Goal: Transaction & Acquisition: Purchase product/service

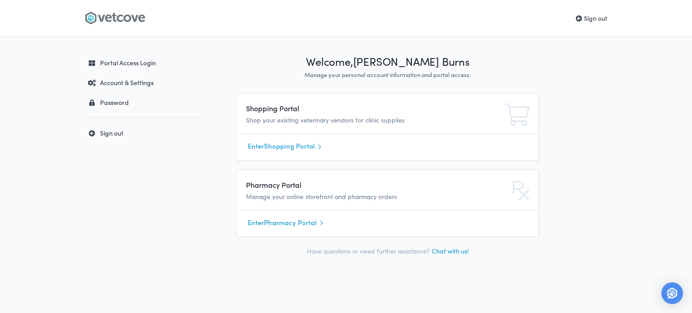
click at [297, 145] on link "Enter Shopping Portal" at bounding box center [388, 147] width 280 height 14
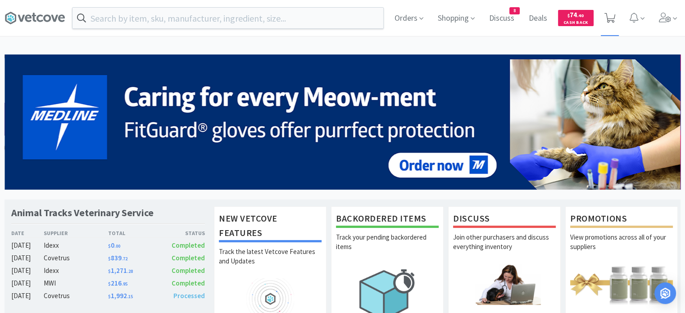
click at [611, 21] on icon at bounding box center [609, 18] width 11 height 10
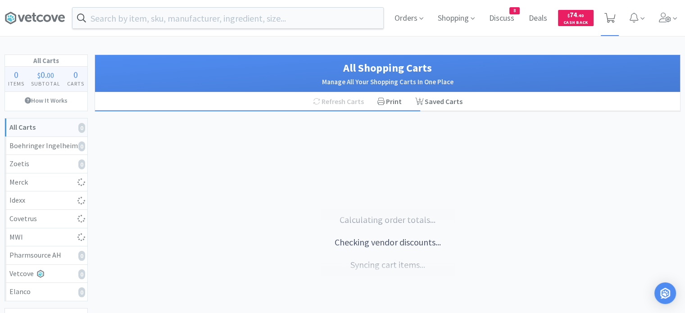
select select "2"
select select "1"
select select "10"
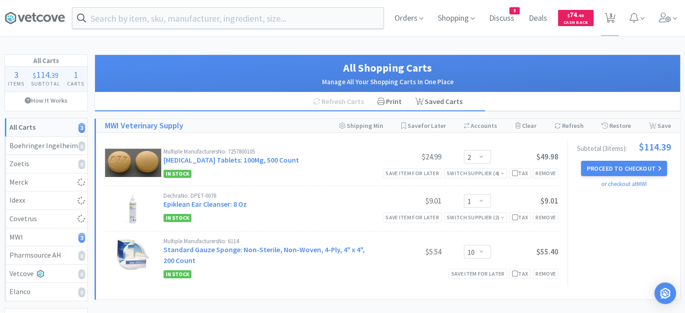
select select "1"
select select "8"
select select "4"
select select "1"
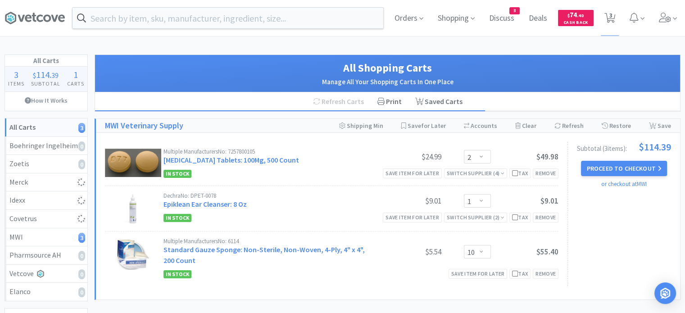
select select "2"
select select "3"
select select "20"
select select "1"
select select "2"
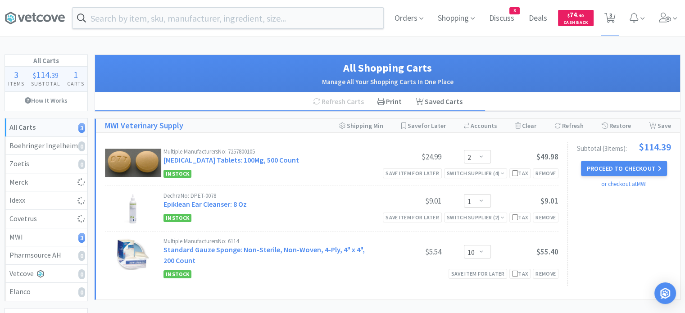
select select "4"
select select "1"
select select "2"
select select "5"
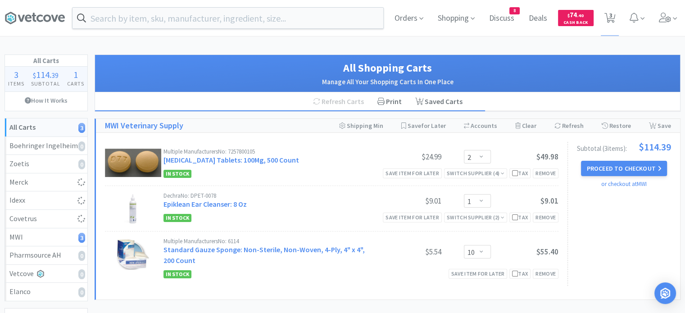
select select "3"
select select "6"
select select "1"
select select "4"
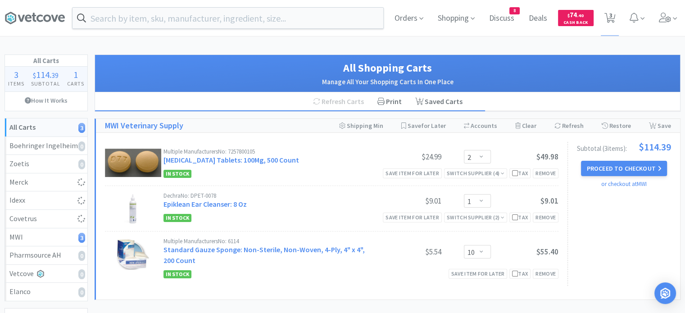
select select "2"
select select "3"
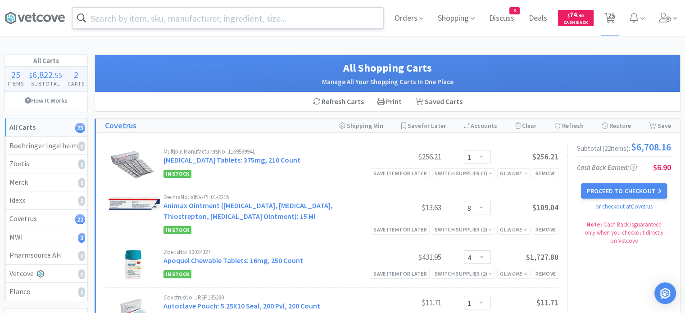
click at [298, 24] on input "text" at bounding box center [227, 18] width 311 height 21
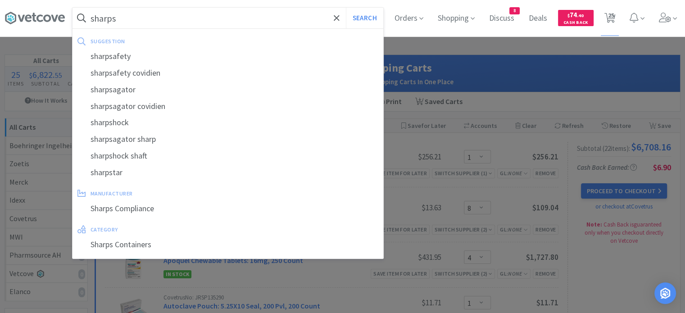
type input "sharps"
click at [346, 8] on button "Search" at bounding box center [364, 18] width 37 height 21
select select "1"
select select "8"
select select "4"
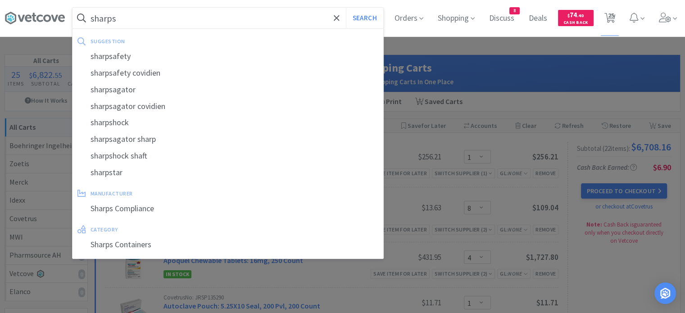
select select "1"
select select "2"
select select "3"
select select "20"
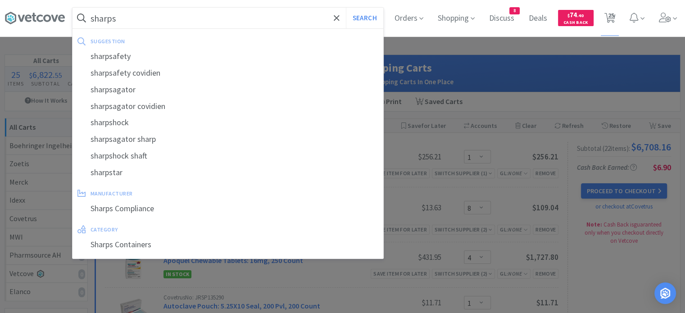
select select "1"
select select "2"
select select "4"
select select "1"
select select "2"
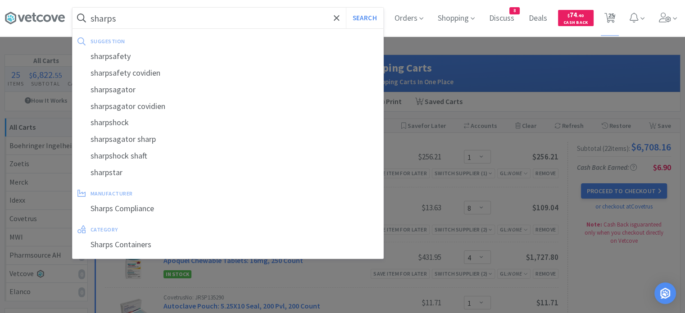
select select "2"
select select "5"
select select "3"
select select "6"
select select "1"
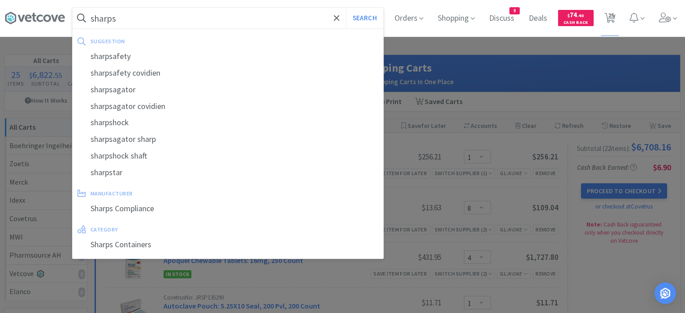
select select "1"
select select "4"
select select "2"
select select "3"
select select "2"
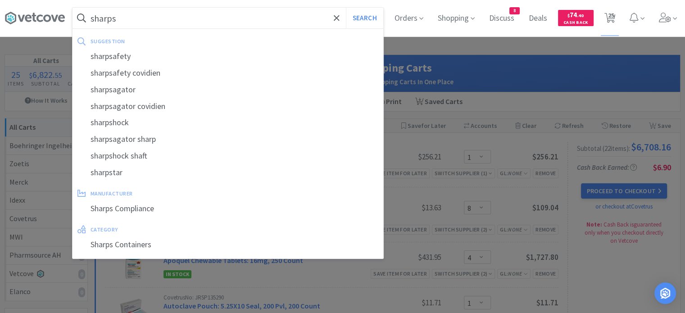
select select "1"
select select "10"
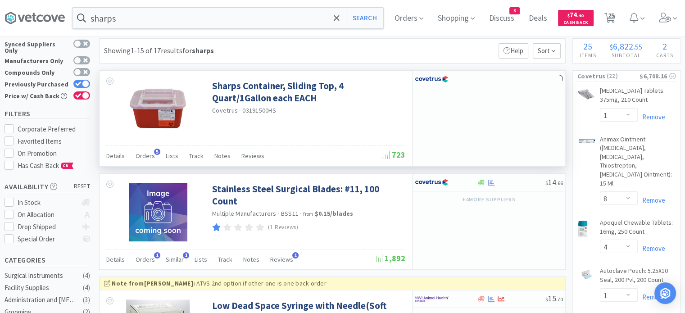
scroll to position [16, 0]
click at [146, 157] on span "Orders" at bounding box center [145, 156] width 19 height 8
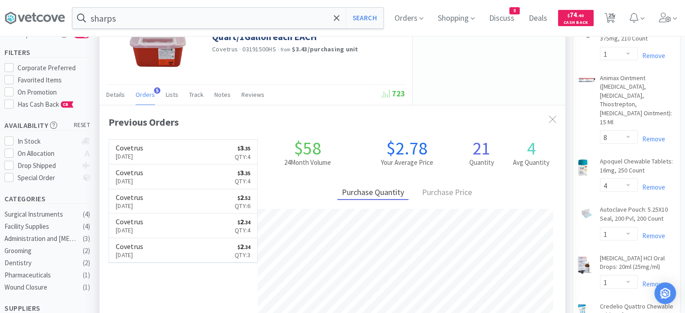
scroll to position [81, 0]
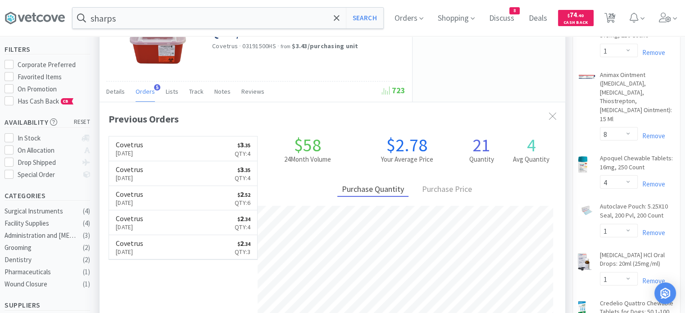
click at [319, 112] on div "Previous Orders" at bounding box center [333, 119] width 448 height 16
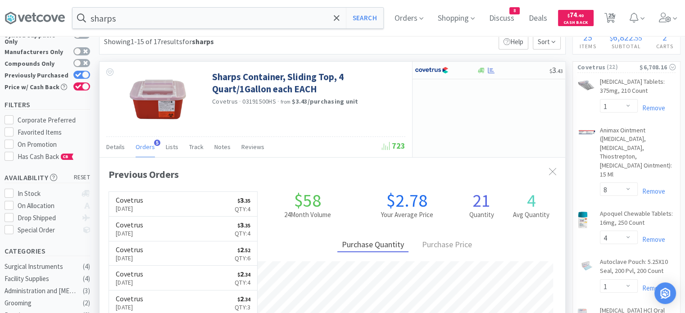
scroll to position [24, 0]
click at [489, 71] on icon at bounding box center [491, 71] width 7 height 7
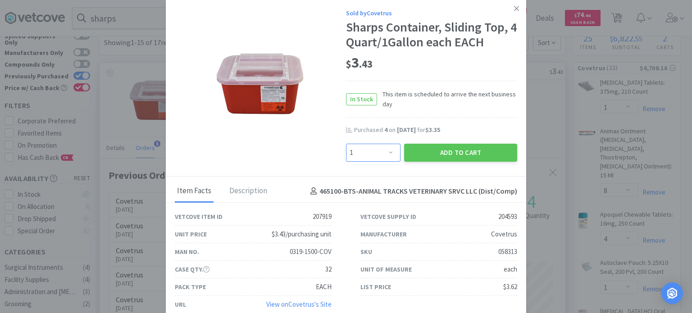
click at [369, 151] on select "Enter Quantity 1 2 3 4 5 6 7 8 9 10 11 12 13 14 15 16 17 18 19 20 Enter Quantity" at bounding box center [373, 153] width 54 height 18
select select "4"
click at [346, 144] on select "Enter Quantity 1 2 3 4 5 6 7 8 9 10 11 12 13 14 15 16 17 18 19 20 Enter Quantity" at bounding box center [373, 153] width 54 height 18
click at [441, 150] on button "Add to Cart" at bounding box center [460, 153] width 113 height 18
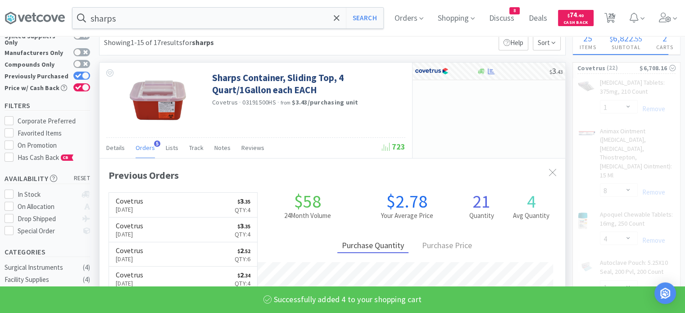
scroll to position [450052, 449817]
select select "4"
select select "2"
select select "3"
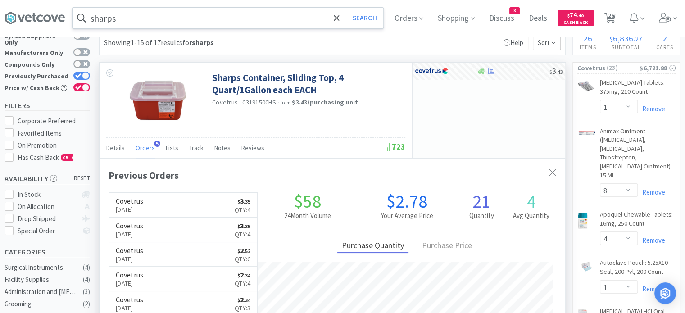
click at [290, 18] on input "sharps" at bounding box center [227, 18] width 311 height 21
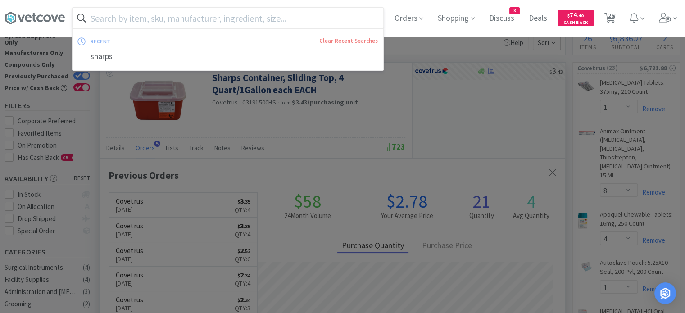
type input "3"
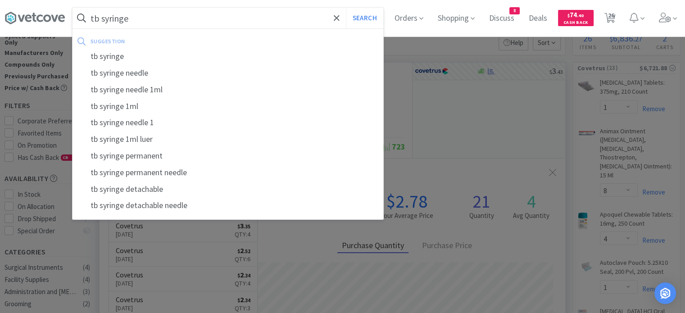
type input "tb syringe"
click at [346, 8] on button "Search" at bounding box center [364, 18] width 37 height 21
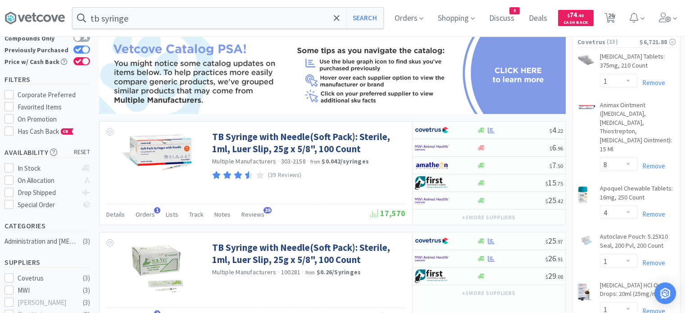
scroll to position [61, 0]
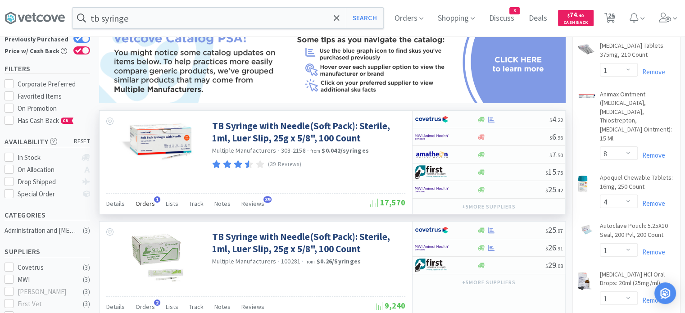
click at [144, 201] on span "Orders" at bounding box center [145, 203] width 19 height 8
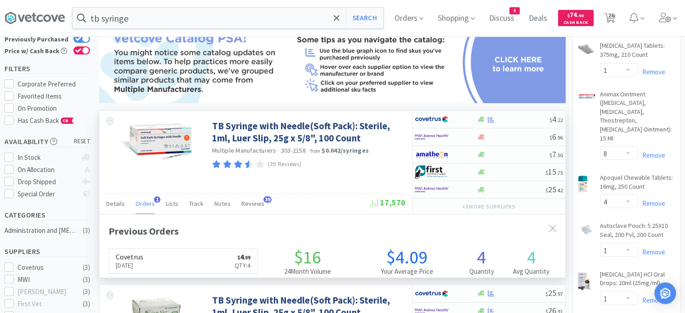
scroll to position [231, 466]
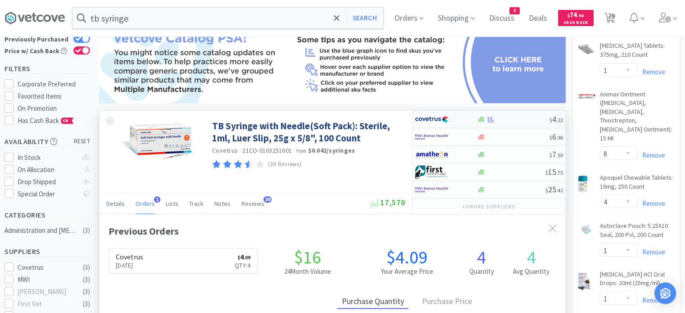
click at [498, 120] on div at bounding box center [512, 119] width 73 height 7
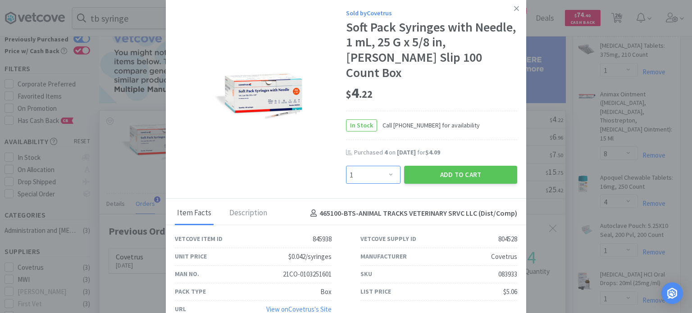
click at [391, 166] on select "Enter Quantity 1 2 3 4 5 6 7 8 9 10 11 12 13 14 15 16 17 18 19 20 Enter Quantity" at bounding box center [373, 175] width 54 height 18
select select "6"
click at [346, 166] on select "Enter Quantity 1 2 3 4 5 6 7 8 9 10 11 12 13 14 15 16 17 18 19 20 Enter Quantity" at bounding box center [373, 175] width 54 height 18
click at [426, 166] on button "Add to Cart" at bounding box center [460, 175] width 113 height 18
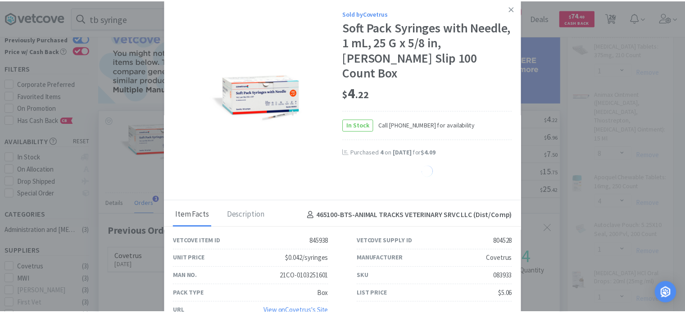
scroll to position [450052, 449817]
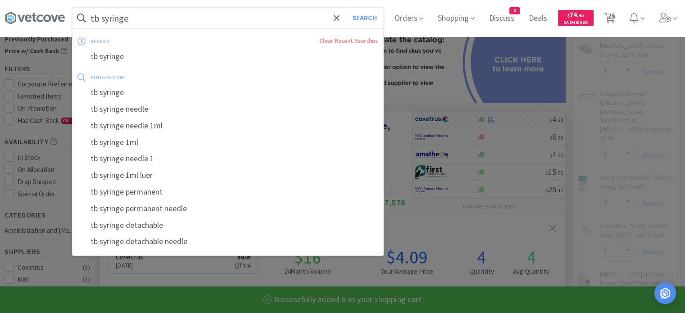
click at [273, 20] on input "tb syringe" at bounding box center [227, 18] width 311 height 21
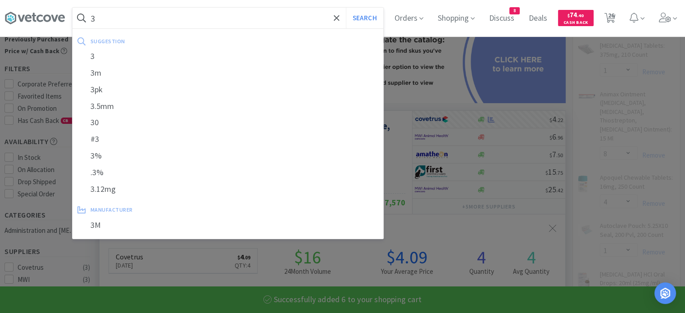
type input "3c"
select select "6"
select select "2"
select select "3"
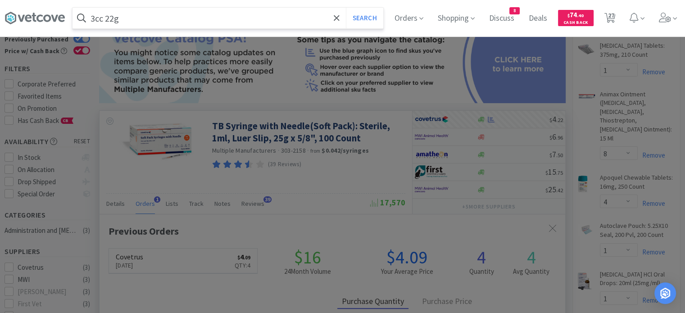
type input "3cc 22g"
click at [346, 8] on button "Search" at bounding box center [364, 18] width 37 height 21
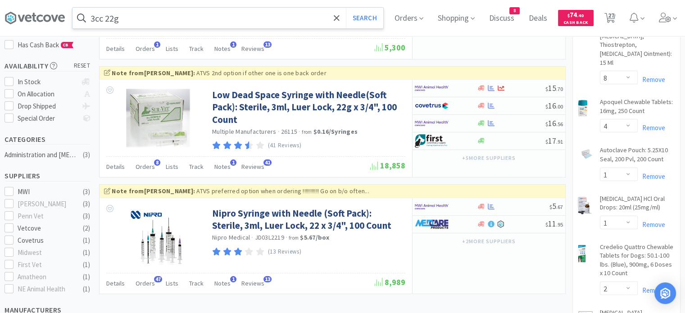
scroll to position [133, 0]
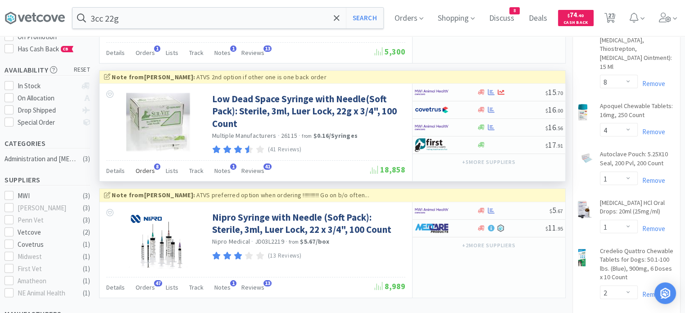
click at [146, 171] on span "Orders" at bounding box center [145, 171] width 19 height 8
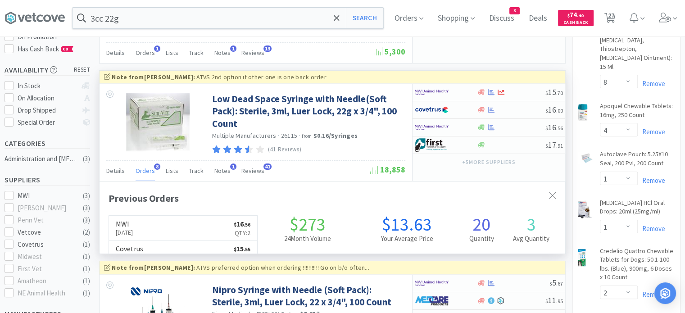
scroll to position [239, 466]
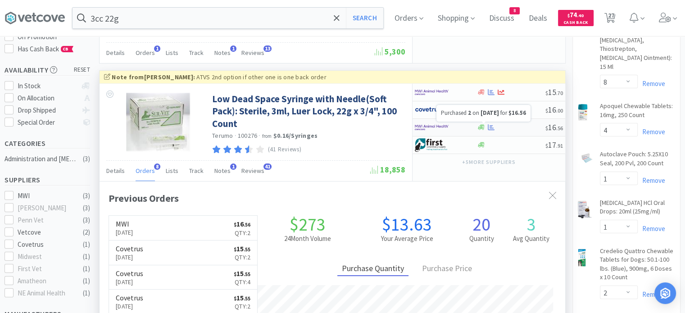
click at [492, 127] on icon at bounding box center [491, 127] width 7 height 7
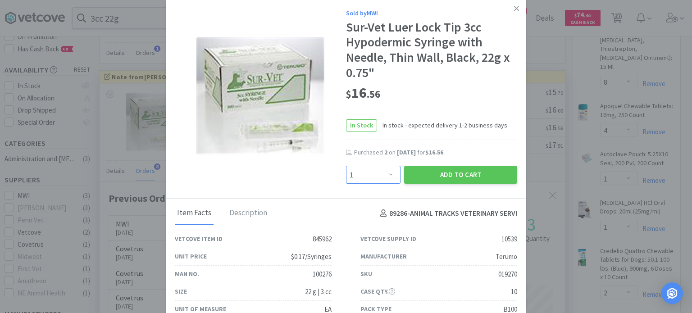
click at [387, 175] on select "Enter Quantity 1 2 3 4 5 6 7 8 9 10 11 12 13 14 15 16 17 18 19 20 Enter Quantity" at bounding box center [373, 175] width 54 height 18
select select "2"
click at [346, 166] on select "Enter Quantity 1 2 3 4 5 6 7 8 9 10 11 12 13 14 15 16 17 18 19 20 Enter Quantity" at bounding box center [373, 175] width 54 height 18
click at [452, 182] on button "Add to Cart" at bounding box center [460, 175] width 113 height 18
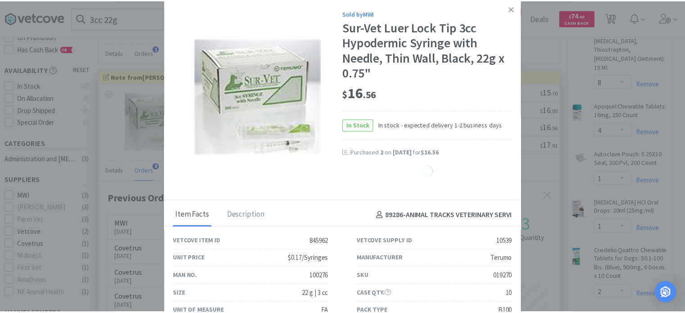
scroll to position [450043, 449817]
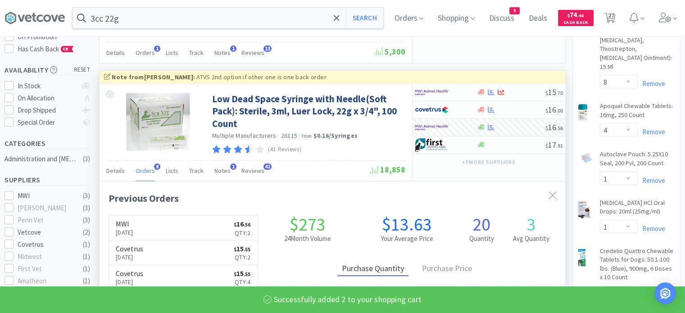
select select "2"
select select "10"
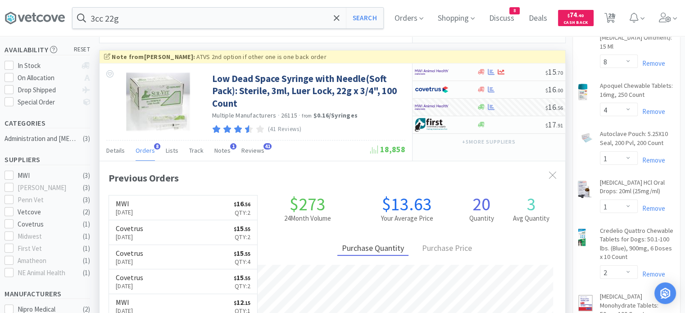
scroll to position [151, 0]
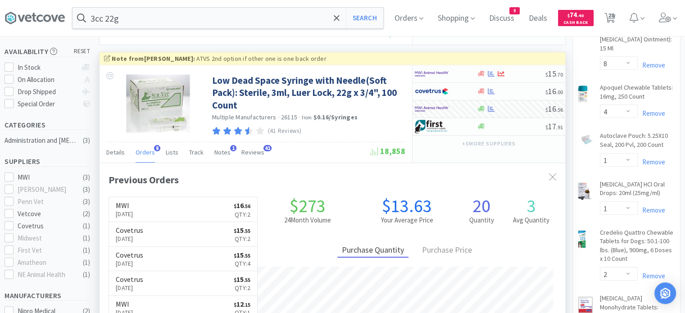
click at [145, 151] on span "Orders" at bounding box center [145, 152] width 19 height 8
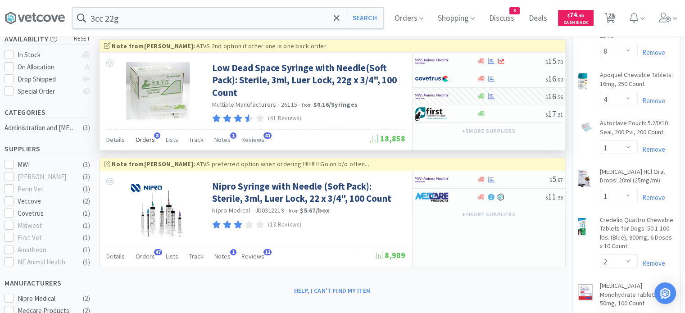
scroll to position [162, 0]
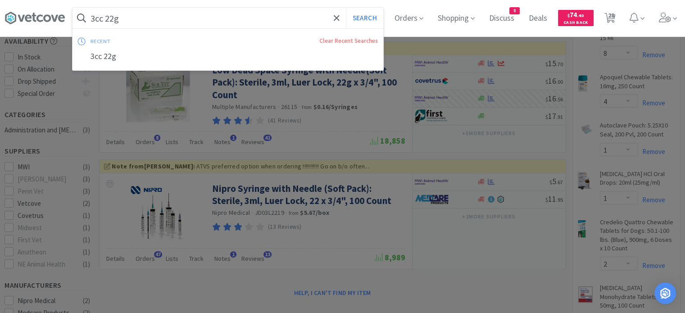
click at [290, 21] on input "3cc 22g" at bounding box center [227, 18] width 311 height 21
paste input "[MEDICAL_DATA] Vetsulin"
type input "[MEDICAL_DATA] Vetsulin"
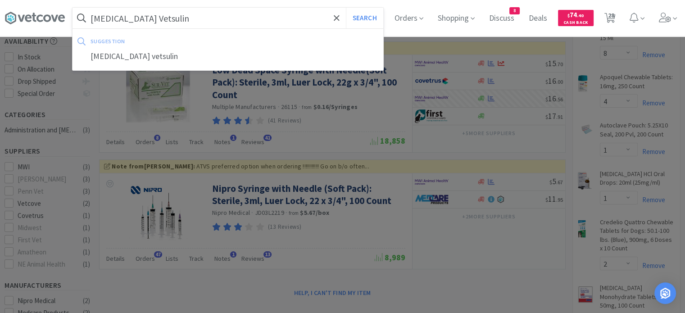
click at [346, 8] on button "Search" at bounding box center [364, 18] width 37 height 21
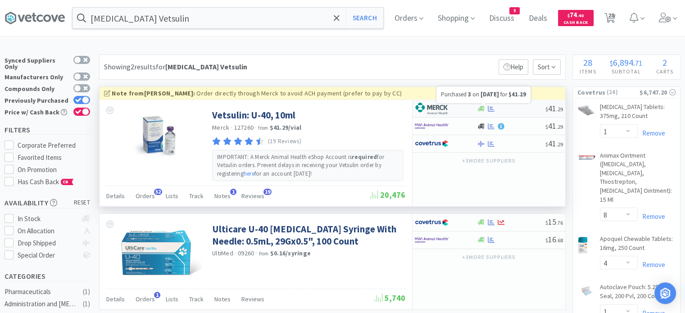
click at [489, 106] on icon at bounding box center [491, 108] width 7 height 7
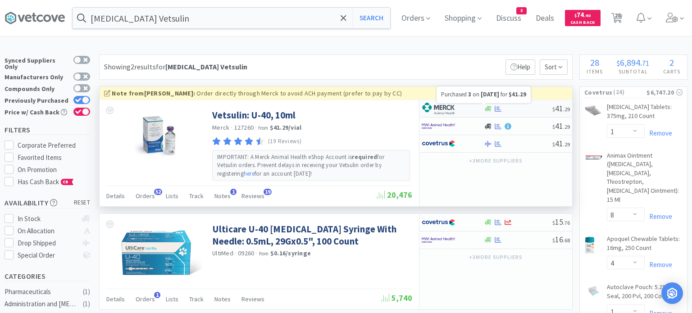
select select "2"
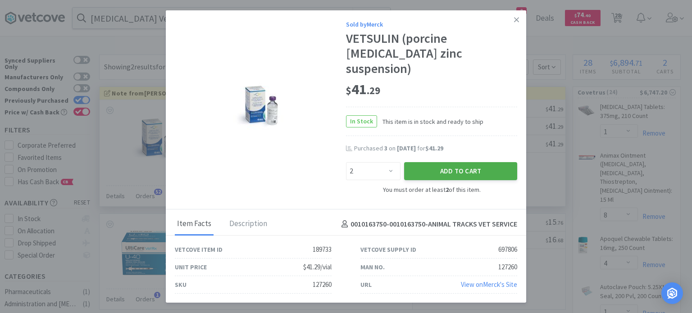
click at [428, 163] on button "Add to Cart" at bounding box center [460, 171] width 113 height 18
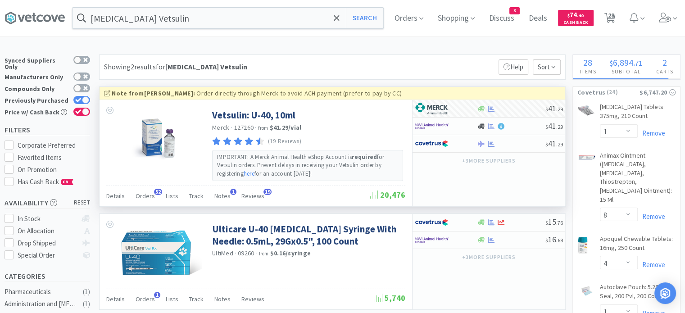
select select "2"
click at [614, 19] on span "29" at bounding box center [610, 15] width 6 height 36
select select "2"
select select "1"
select select "8"
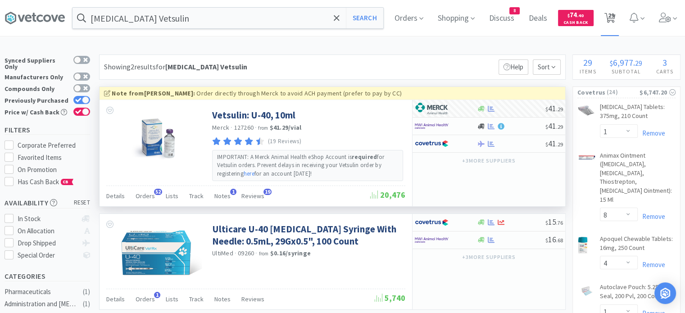
select select "4"
select select "1"
select select "2"
select select "3"
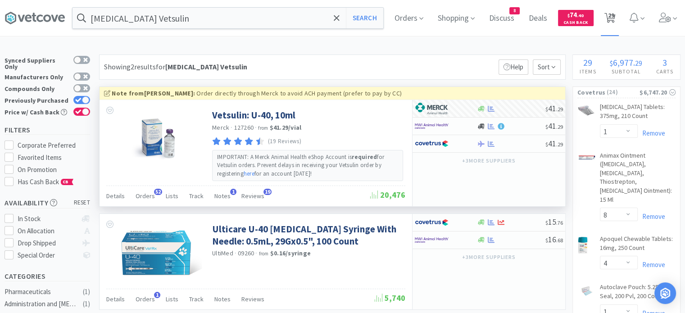
select select "20"
select select "1"
select select "2"
select select "4"
select select "1"
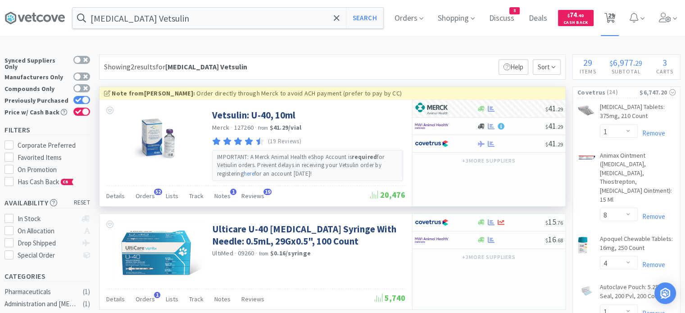
select select "2"
select select "5"
select select "3"
select select "6"
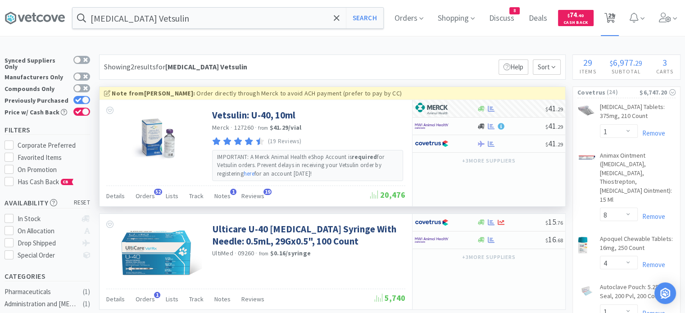
select select "1"
select select "4"
select select "6"
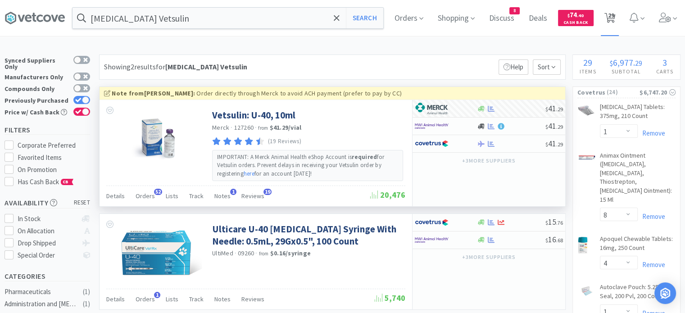
select select "2"
select select "3"
select select "2"
select select "1"
select select "2"
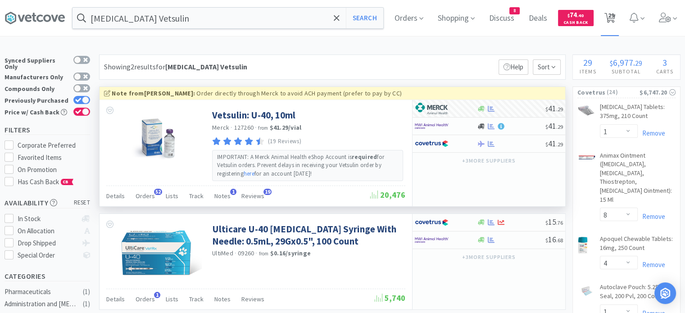
select select "10"
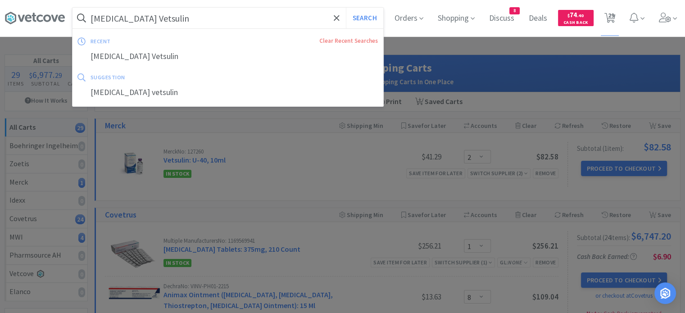
click at [291, 25] on input "[MEDICAL_DATA] Vetsulin" at bounding box center [227, 18] width 311 height 21
paste input "catalyst lyte 4"
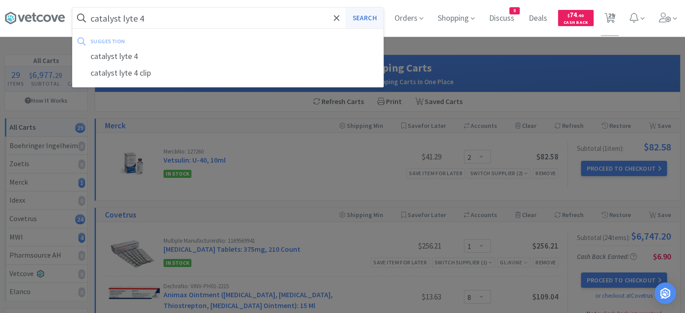
type input "catalyst lyte 4"
click at [370, 19] on button "Search" at bounding box center [364, 18] width 37 height 21
select select "1"
select select "8"
select select "4"
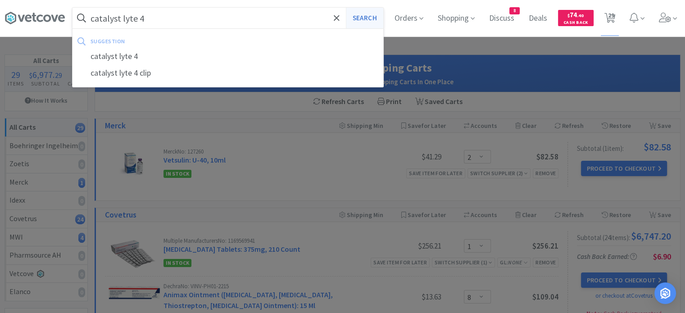
select select "1"
select select "2"
select select "3"
select select "20"
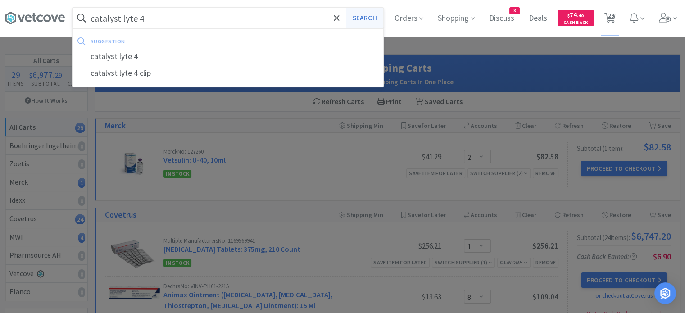
select select "1"
select select "2"
select select "4"
select select "1"
select select "2"
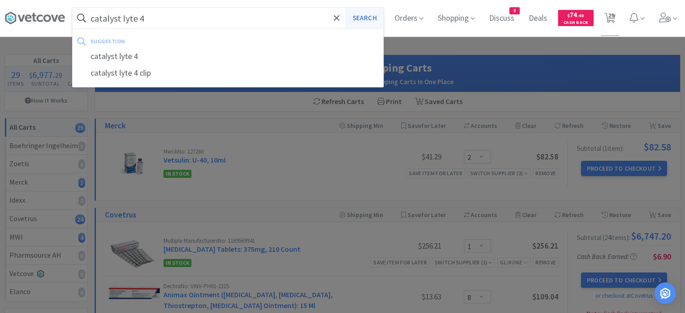
select select "2"
select select "5"
select select "3"
select select "6"
select select "1"
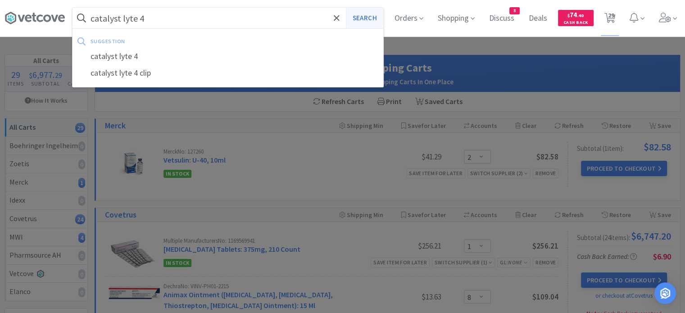
select select "1"
select select "4"
select select "6"
select select "2"
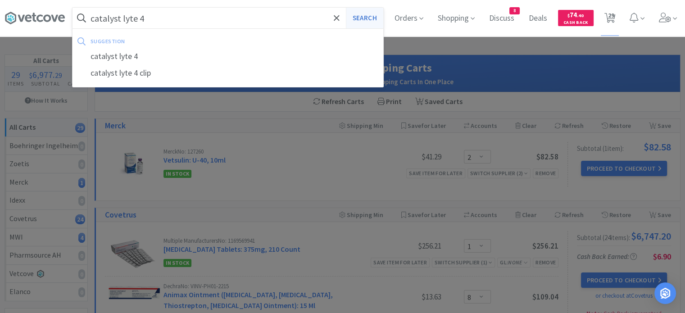
select select "3"
select select "2"
select select "1"
select select "2"
select select "10"
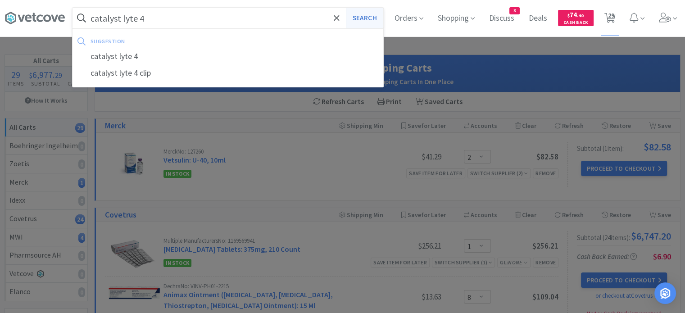
select select "2"
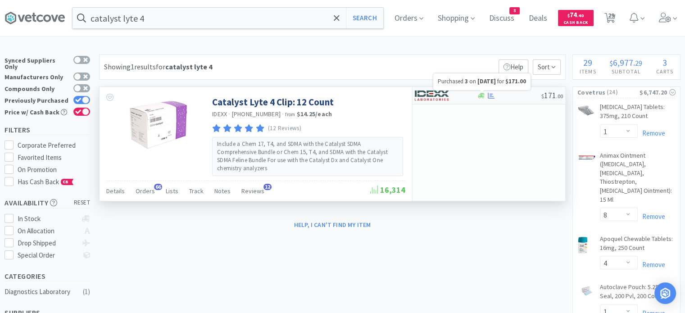
click at [490, 94] on icon at bounding box center [491, 95] width 7 height 7
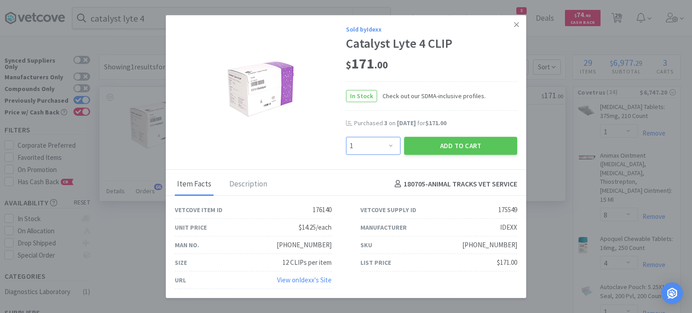
click at [387, 145] on select "Enter Quantity 1 2 3 4 5 6 7 8 9 10 11 12 13 14 15 16 17 18 19 20 Enter Quantity" at bounding box center [373, 145] width 54 height 18
select select "2"
click at [346, 137] on select "Enter Quantity 1 2 3 4 5 6 7 8 9 10 11 12 13 14 15 16 17 18 19 20 Enter Quantity" at bounding box center [373, 145] width 54 height 18
click at [442, 139] on button "Add to Cart" at bounding box center [460, 145] width 113 height 18
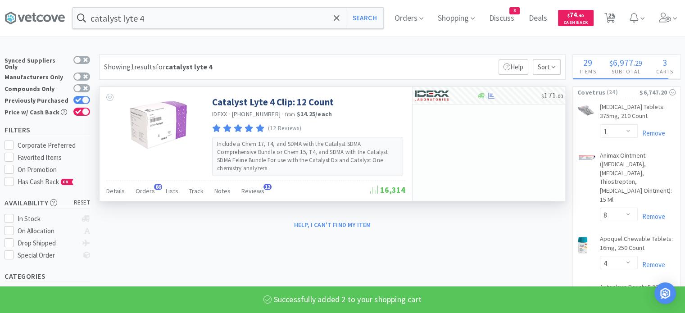
select select "2"
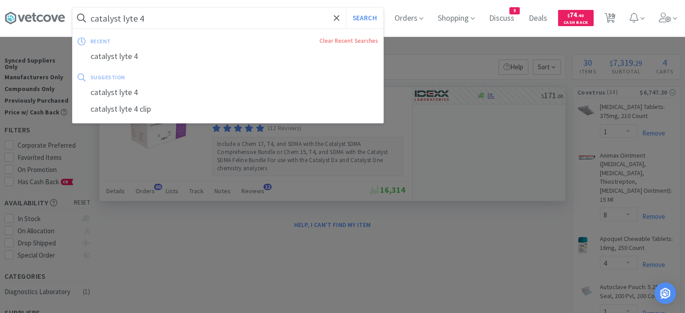
click at [275, 17] on input "catalyst lyte 4" at bounding box center [227, 18] width 311 height 21
paste input "[MEDICAL_DATA] 5 mg Tablets"
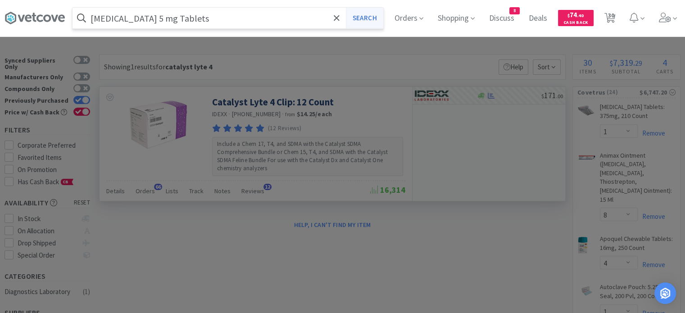
type input "[MEDICAL_DATA] 5 mg Tablets"
click at [378, 20] on button "Search" at bounding box center [364, 18] width 37 height 21
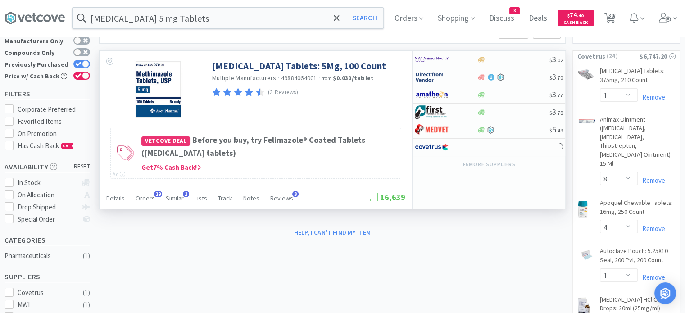
scroll to position [38, 0]
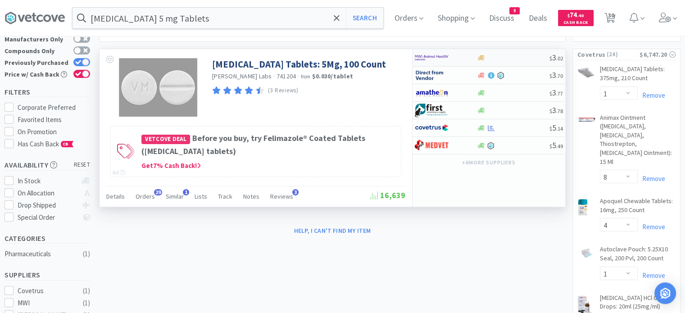
click at [517, 63] on div "$ 3 . 02" at bounding box center [488, 58] width 153 height 18
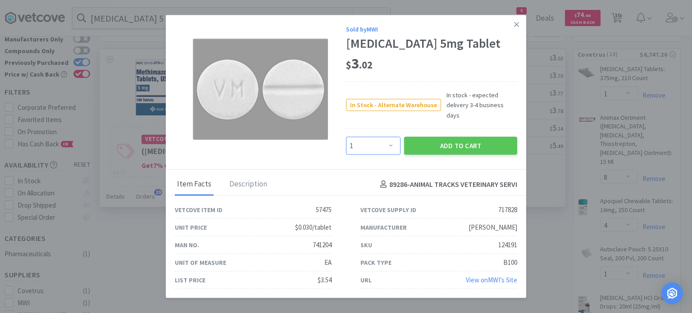
click at [389, 145] on select "Enter Quantity 1 2 3 4 5 6 7 8 9 10 11 12 13 14 15 16 17 18 19 20 Enter Quantity" at bounding box center [373, 146] width 54 height 18
select select "5"
click at [346, 137] on select "Enter Quantity 1 2 3 4 5 6 7 8 9 10 11 12 13 14 15 16 17 18 19 20 Enter Quantity" at bounding box center [373, 146] width 54 height 18
click at [429, 142] on button "Add to Cart" at bounding box center [460, 146] width 113 height 18
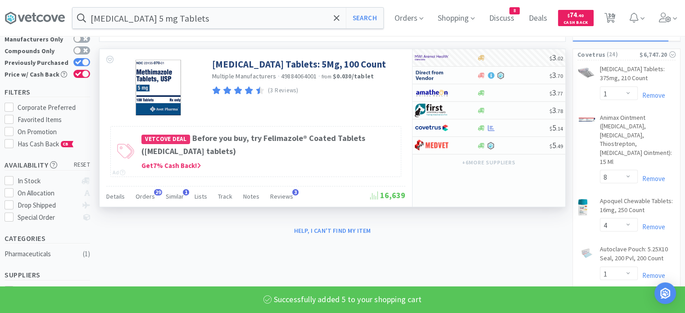
select select "5"
select select "10"
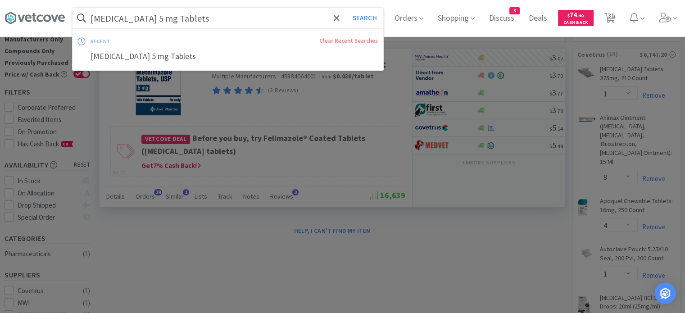
click at [289, 19] on input "[MEDICAL_DATA] 5 mg Tablets" at bounding box center [227, 18] width 311 height 21
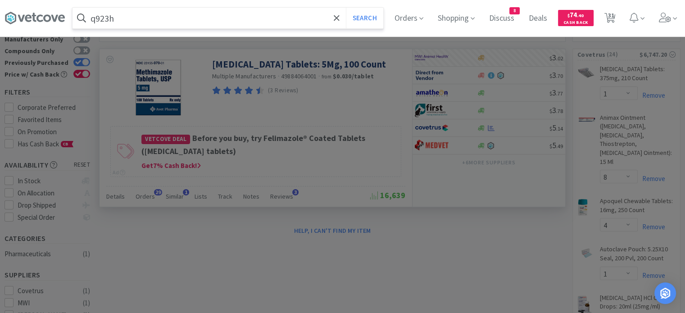
type input "q923h"
click at [346, 8] on button "Search" at bounding box center [364, 18] width 37 height 21
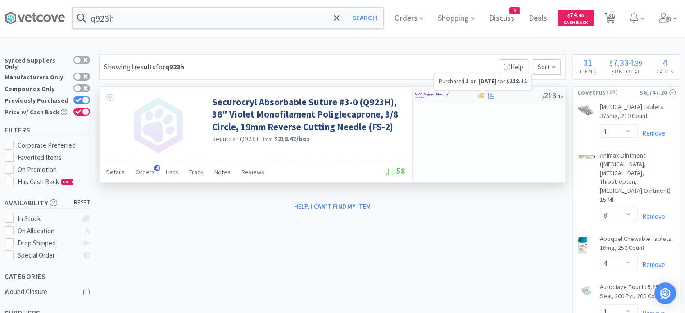
click at [492, 97] on icon at bounding box center [491, 95] width 7 height 7
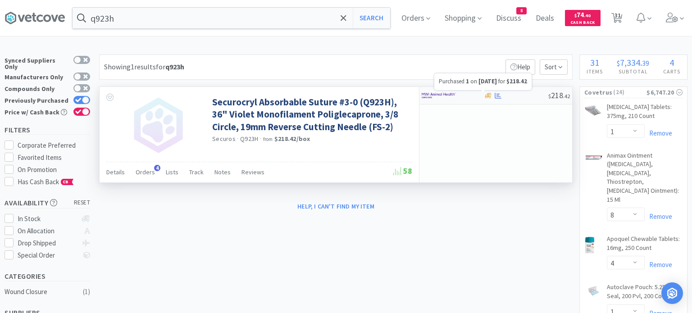
select select "1"
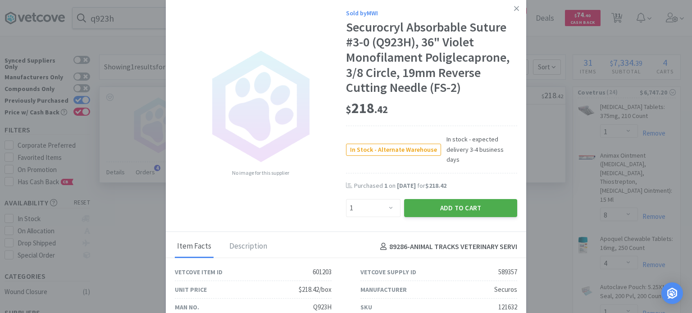
click at [460, 199] on button "Add to Cart" at bounding box center [460, 208] width 113 height 18
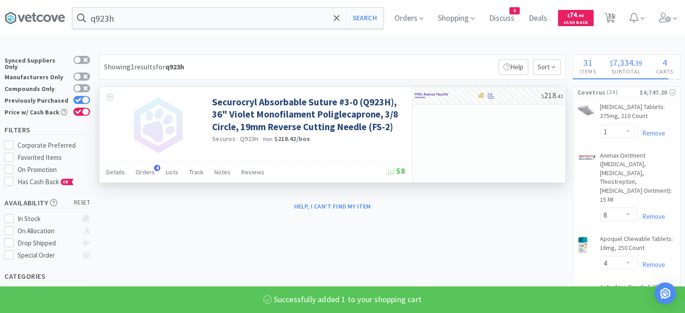
select select "1"
select select "10"
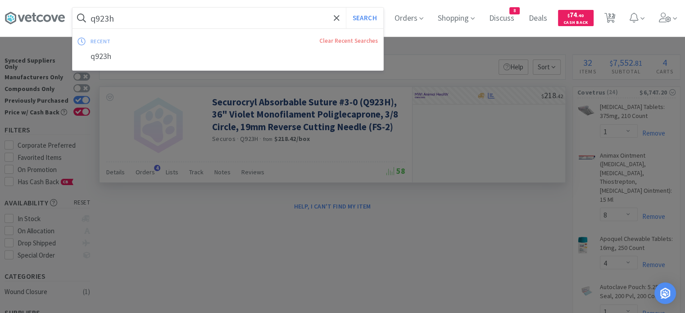
click at [265, 13] on input "q923h" at bounding box center [227, 18] width 311 height 21
paste input "[MEDICAL_DATA]"
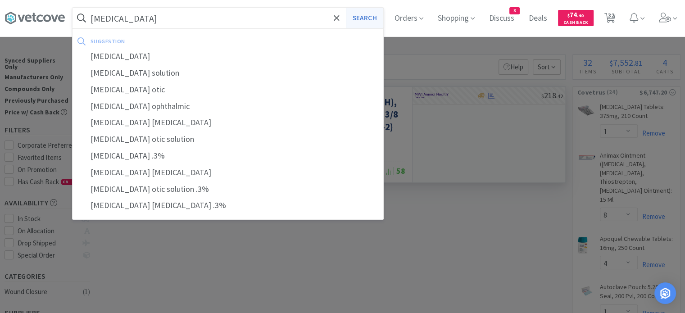
type input "[MEDICAL_DATA]"
click at [371, 17] on button "Search" at bounding box center [364, 18] width 37 height 21
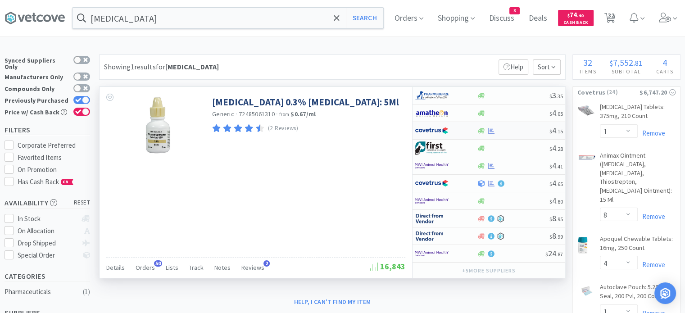
click at [517, 129] on div at bounding box center [512, 130] width 73 height 7
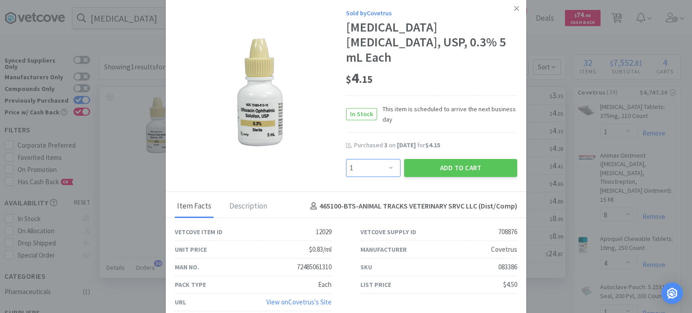
click at [376, 159] on select "Enter Quantity 1 2 3 4 5 6 7 8 9 10 11 12 13 14 15 16 17 18 19 20 Enter Quantity" at bounding box center [373, 168] width 54 height 18
select select "3"
click at [346, 159] on select "Enter Quantity 1 2 3 4 5 6 7 8 9 10 11 12 13 14 15 16 17 18 19 20 Enter Quantity" at bounding box center [373, 168] width 54 height 18
click at [432, 159] on button "Add to Cart" at bounding box center [460, 168] width 113 height 18
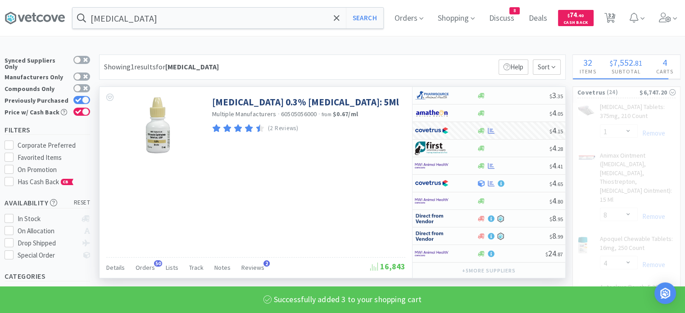
select select "3"
select select "4"
select select "1"
select select "2"
select select "5"
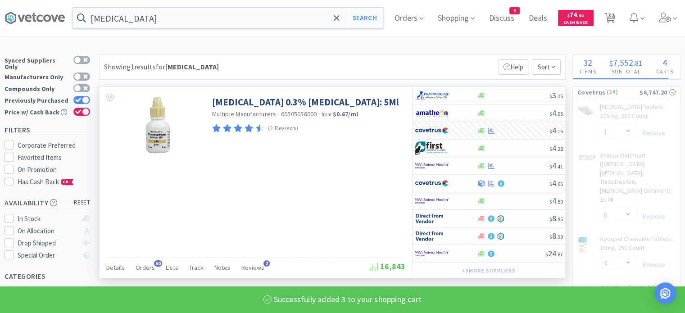
select select "3"
select select "6"
select select "1"
select select "4"
select select "6"
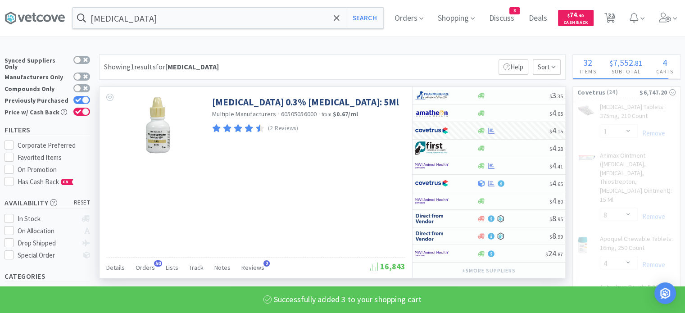
select select "2"
select select "3"
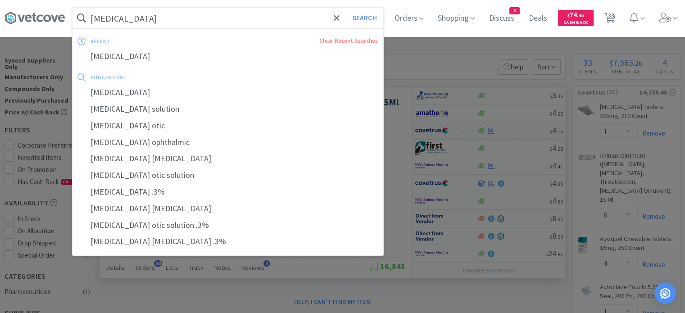
click at [312, 15] on input "[MEDICAL_DATA]" at bounding box center [227, 18] width 311 height 21
paste input "Optimmune"
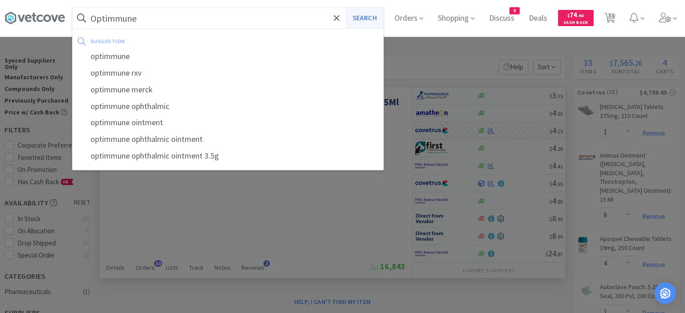
type input "Optimmune"
click at [374, 18] on button "Search" at bounding box center [364, 18] width 37 height 21
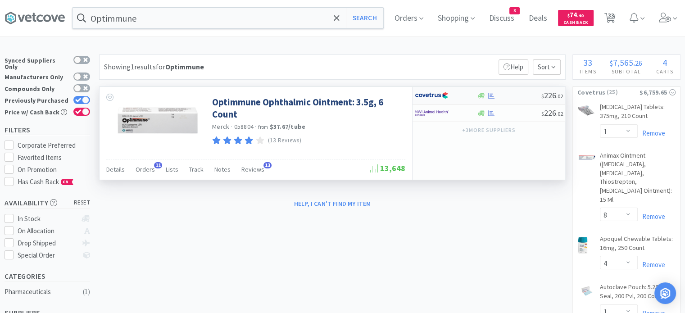
click at [518, 97] on div at bounding box center [508, 95] width 65 height 7
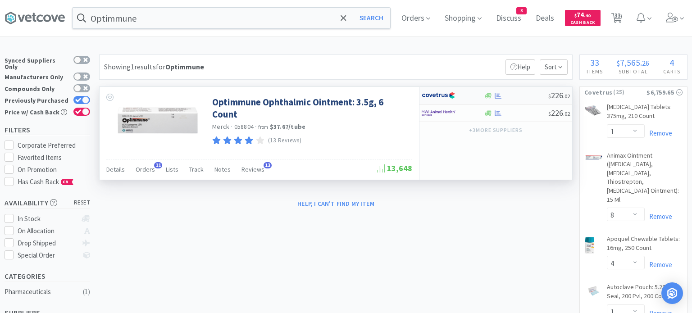
select select "1"
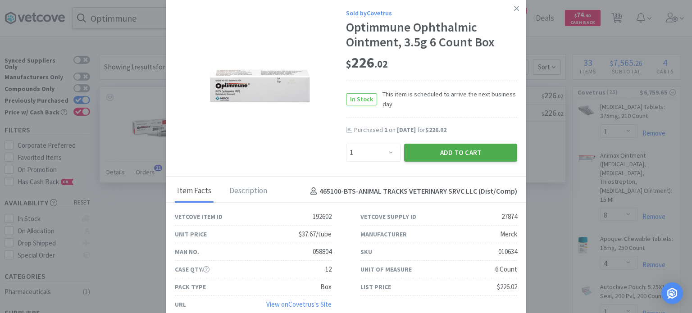
click at [484, 154] on button "Add to Cart" at bounding box center [460, 153] width 113 height 18
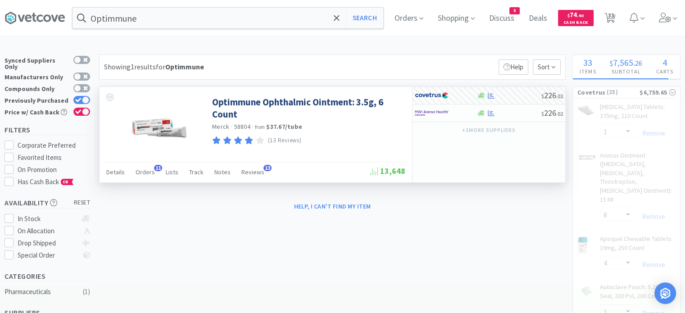
select select "1"
select select "4"
select select "1"
select select "2"
select select "5"
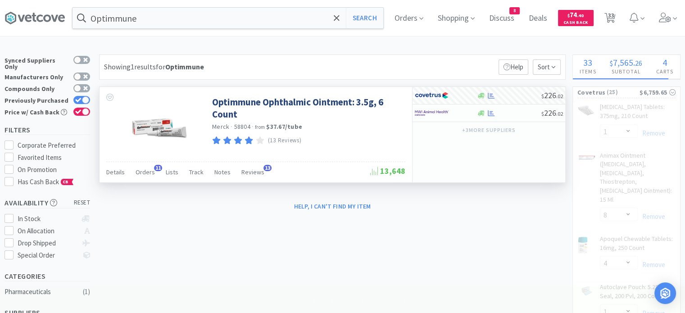
select select "3"
select select "6"
select select "1"
select select "4"
select select "6"
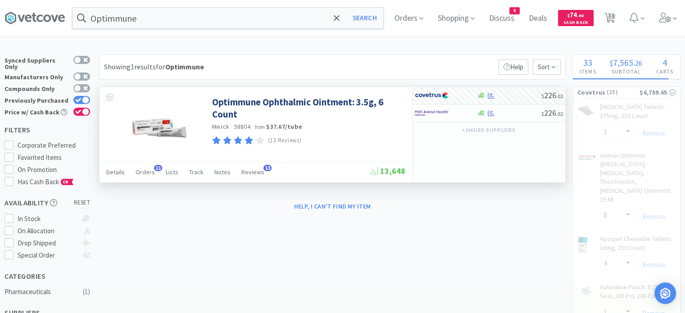
select select "2"
select select "3"
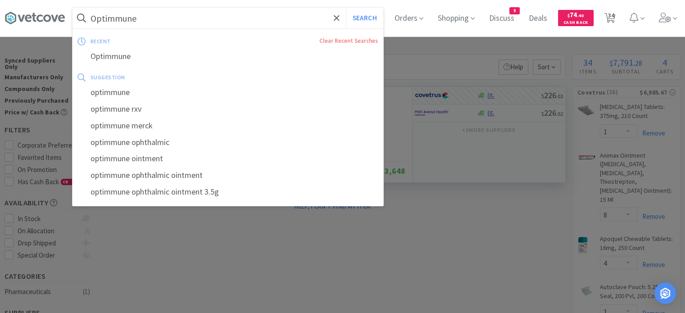
click at [266, 19] on input "Optimmune" at bounding box center [227, 18] width 311 height 21
paste input "Panacur"
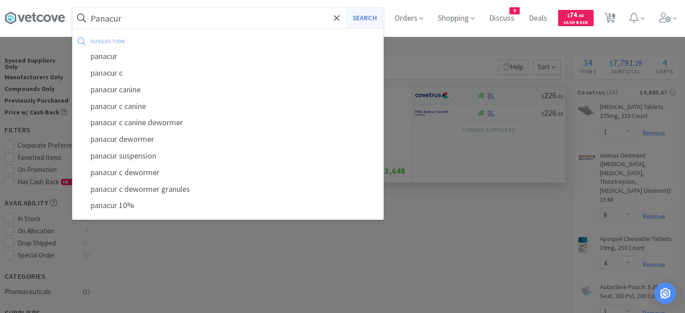
type input "Panacur"
click at [367, 12] on button "Search" at bounding box center [364, 18] width 37 height 21
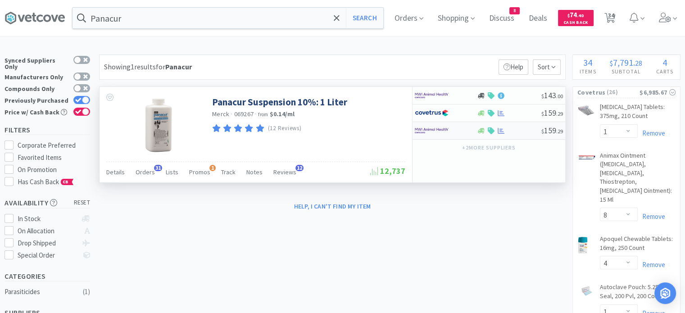
click at [515, 133] on div at bounding box center [508, 130] width 65 height 7
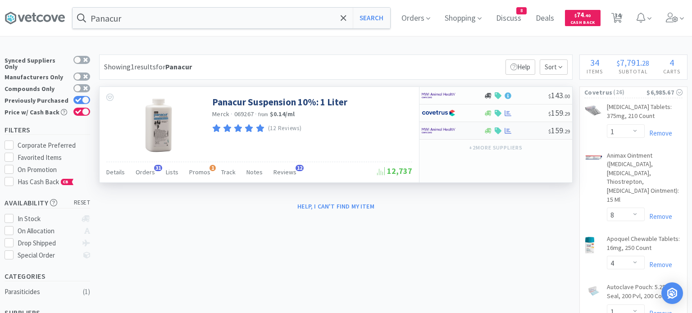
select select "1"
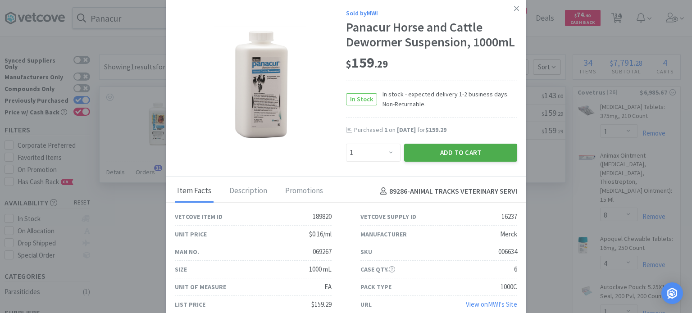
click at [502, 162] on button "Add to Cart" at bounding box center [460, 153] width 113 height 18
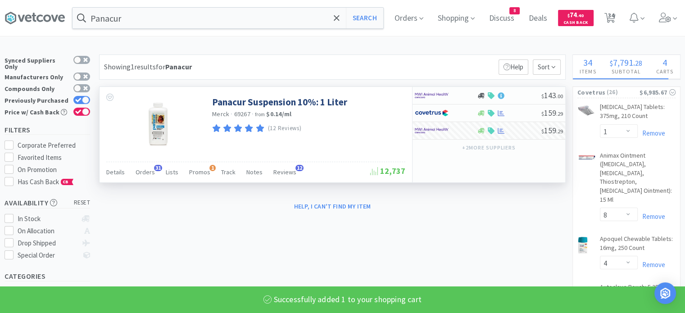
select select "1"
select select "10"
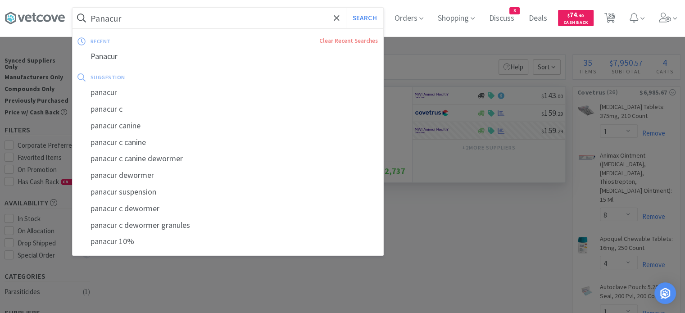
click at [281, 17] on input "Panacur" at bounding box center [227, 18] width 311 height 21
paste input "henobarbital 16.2"
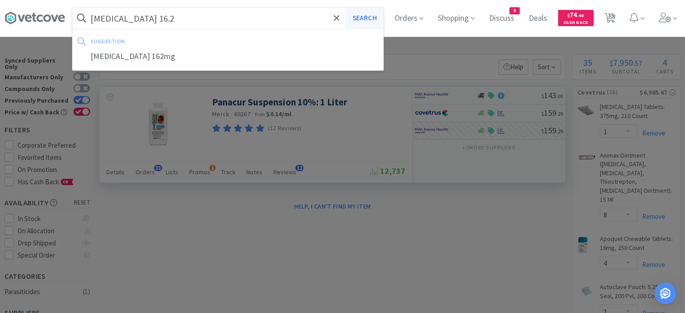
type input "[MEDICAL_DATA] 16.2"
click at [376, 14] on button "Search" at bounding box center [364, 18] width 37 height 21
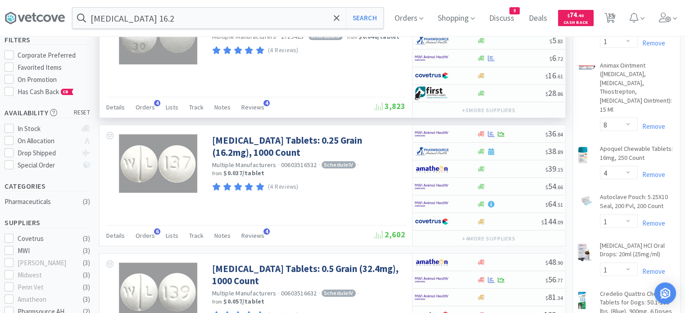
scroll to position [91, 0]
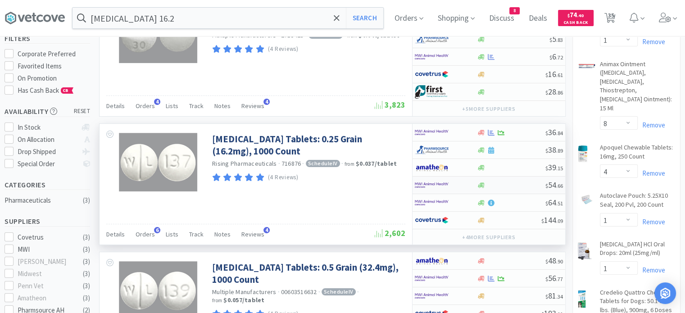
click at [525, 184] on div at bounding box center [510, 185] width 69 height 7
select select "1"
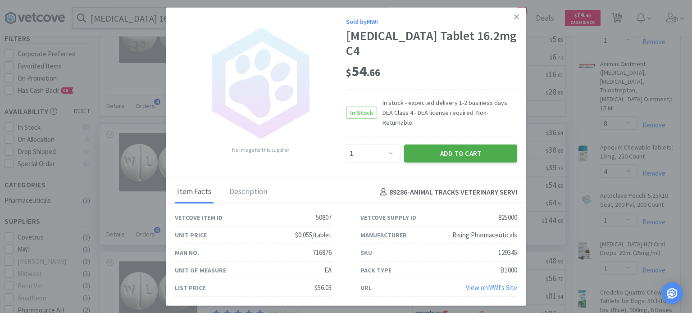
click at [503, 153] on button "Add to Cart" at bounding box center [460, 154] width 113 height 18
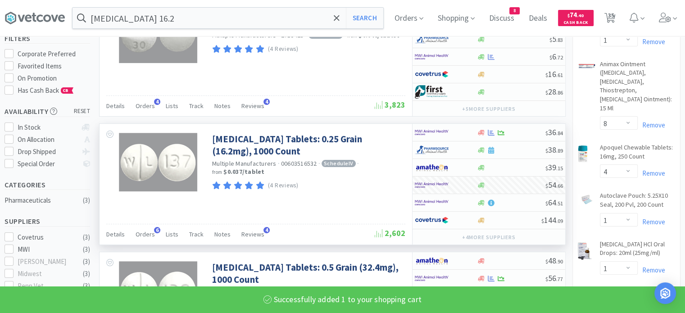
select select "1"
select select "10"
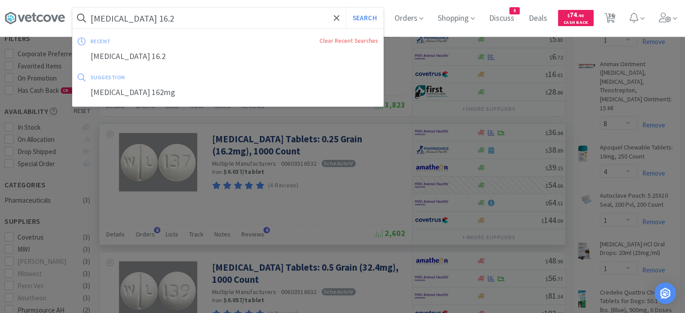
click at [312, 20] on input "[MEDICAL_DATA] 16.2" at bounding box center [227, 18] width 311 height 21
paste input "Pill Pockets Chicken-Dog"
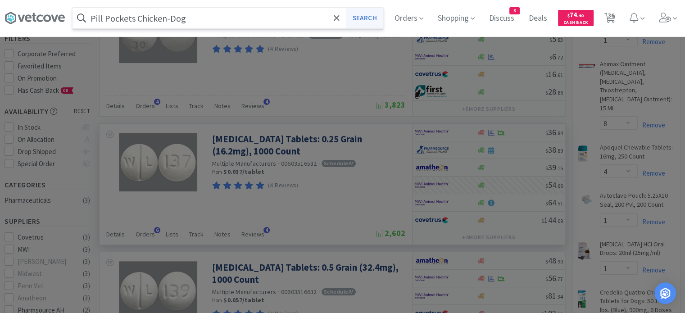
click at [367, 16] on button "Search" at bounding box center [364, 18] width 37 height 21
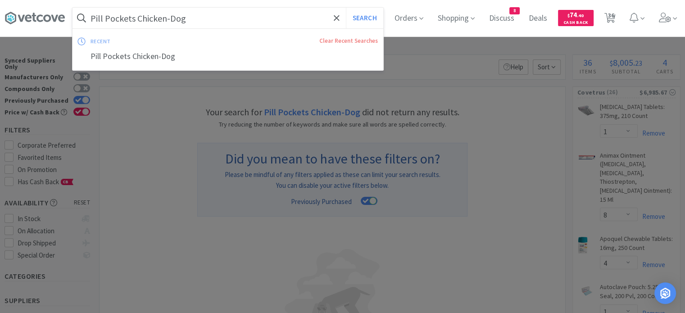
click at [286, 21] on input "Pill Pockets Chicken-Dog" at bounding box center [227, 18] width 311 height 21
type input "Pill Pockets Chicken"
click at [346, 8] on button "Search" at bounding box center [364, 18] width 37 height 21
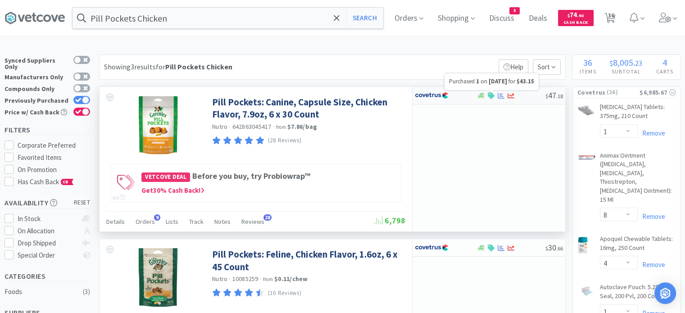
click at [500, 95] on icon at bounding box center [501, 95] width 7 height 6
select select "1"
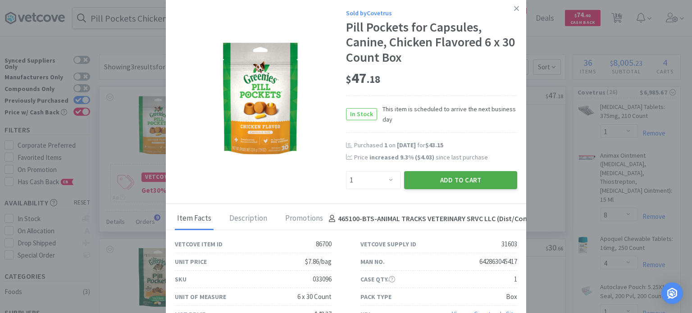
click at [467, 177] on button "Add to Cart" at bounding box center [460, 180] width 113 height 18
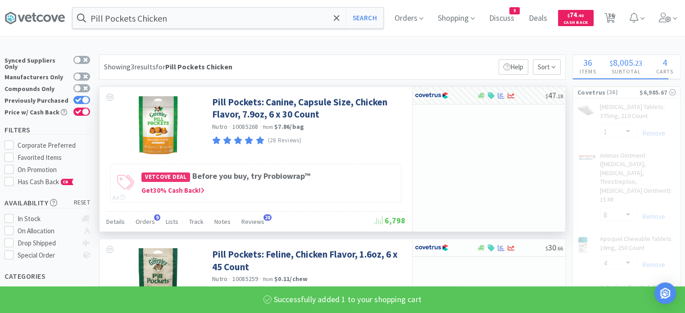
select select "1"
select select "4"
select select "6"
select select "2"
select select "3"
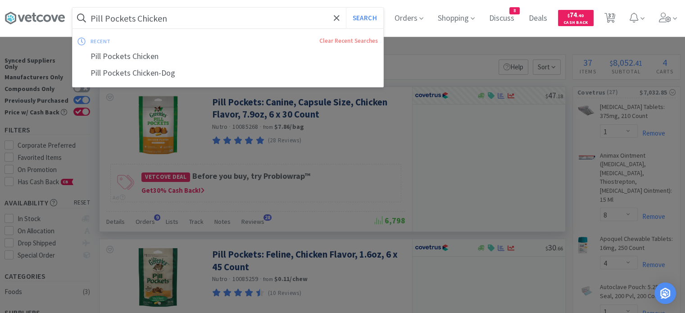
click at [274, 22] on input "Pill Pockets Chicken" at bounding box center [227, 18] width 311 height 21
paste input "revicox 57"
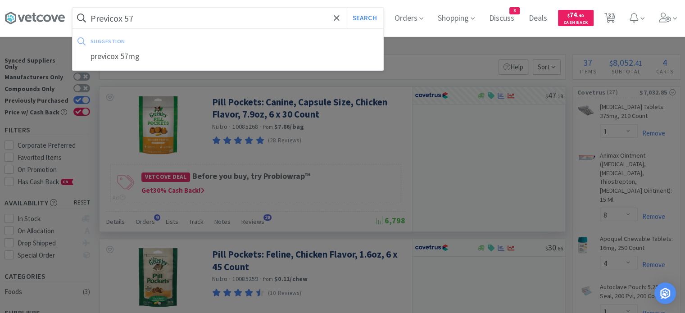
type input "Previcox 57"
click at [346, 8] on button "Search" at bounding box center [364, 18] width 37 height 21
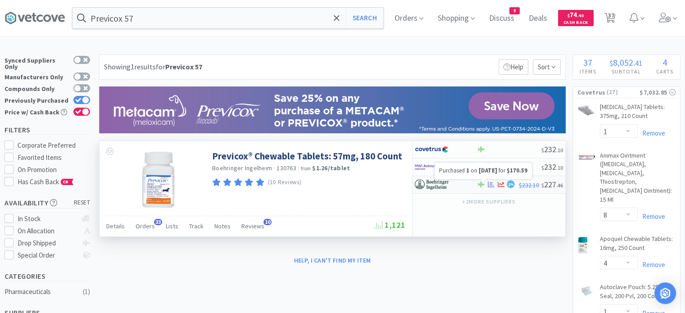
click at [491, 185] on icon at bounding box center [491, 184] width 7 height 7
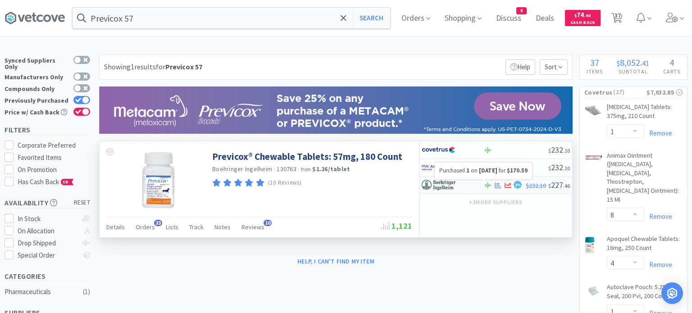
select select "1"
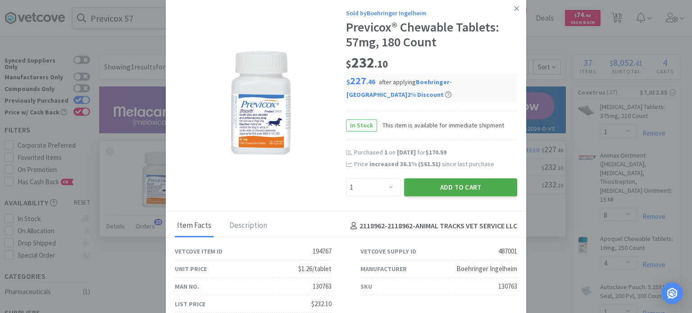
click at [479, 190] on button "Add to Cart" at bounding box center [460, 187] width 113 height 18
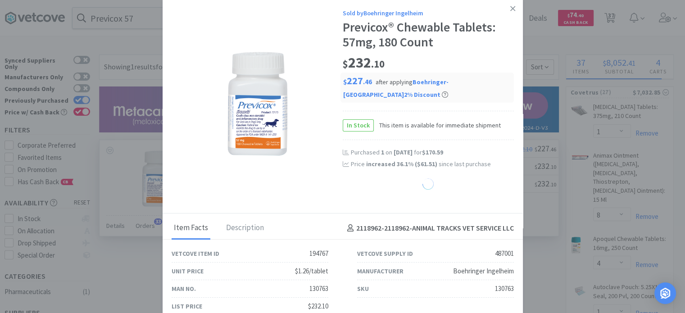
select select "1"
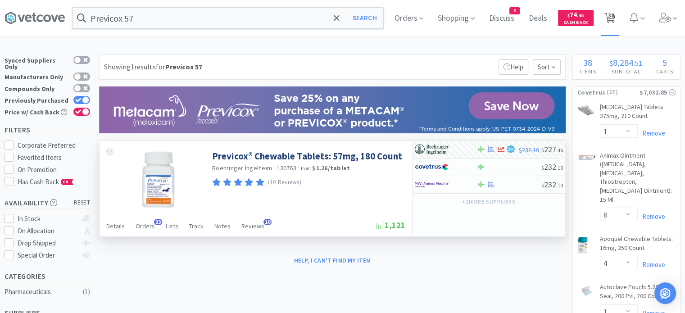
click at [614, 20] on span "38" at bounding box center [610, 15] width 6 height 36
select select "1"
select select "2"
select select "1"
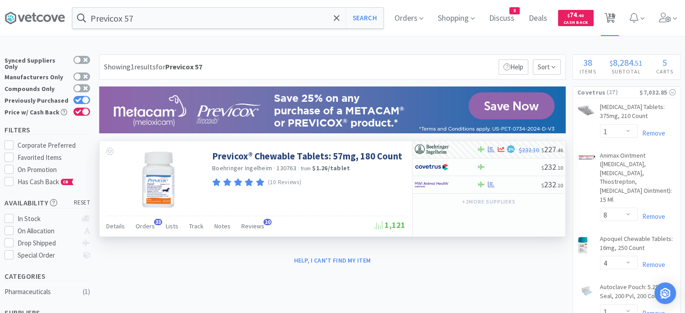
select select "8"
select select "4"
select select "1"
select select "2"
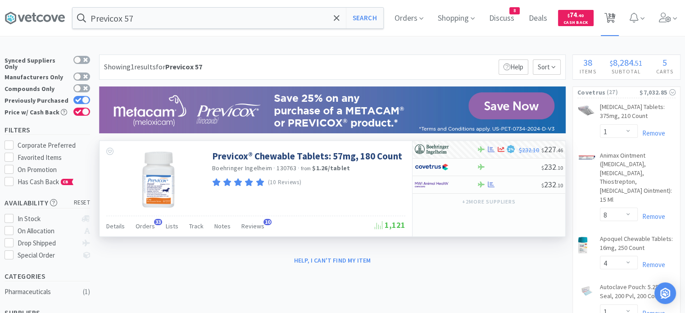
select select "3"
select select "20"
select select "1"
select select "2"
select select "3"
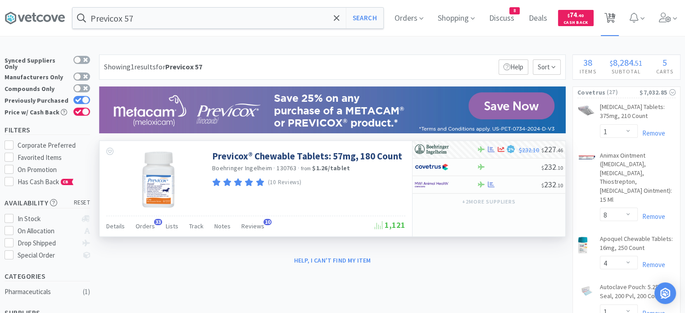
select select "1"
select select "4"
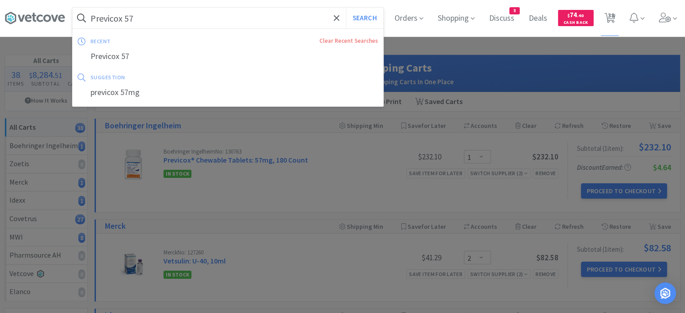
click at [289, 19] on input "Previcox 57" at bounding box center [227, 18] width 311 height 21
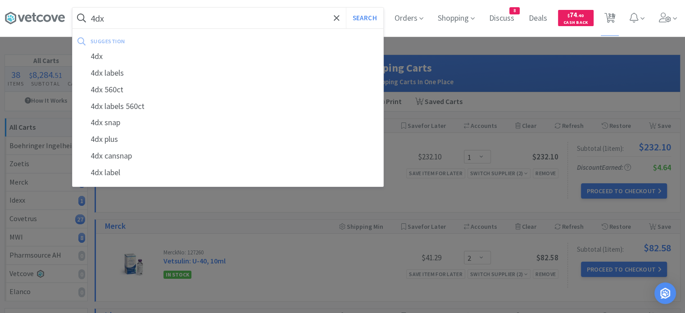
click at [346, 8] on button "Search" at bounding box center [364, 18] width 37 height 21
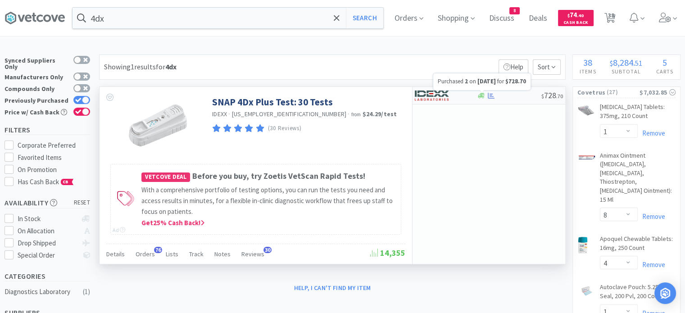
click at [493, 98] on icon at bounding box center [491, 95] width 7 height 7
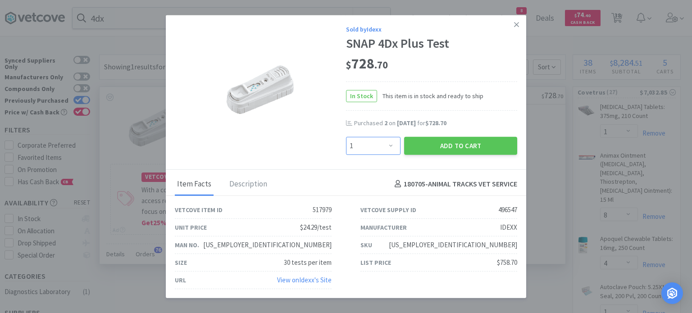
click at [372, 149] on select "Enter Quantity 1 2 3 4 5 6 7 8 9 10 11 12 13 14 15 16 17 18 19 20 Enter Quantity" at bounding box center [373, 145] width 54 height 18
click at [346, 137] on select "Enter Quantity 1 2 3 4 5 6 7 8 9 10 11 12 13 14 15 16 17 18 19 20 Enter Quantity" at bounding box center [373, 145] width 54 height 18
click at [432, 147] on button "Add to Cart" at bounding box center [460, 145] width 113 height 18
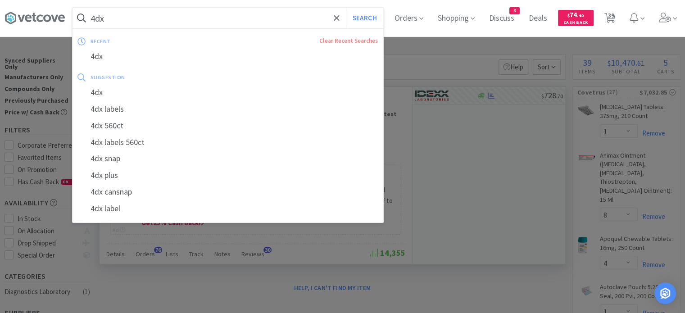
click at [277, 21] on input "4dx" at bounding box center [227, 18] width 311 height 21
paste input "Solensia"
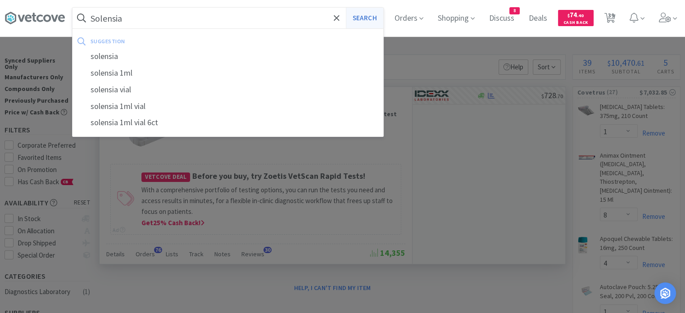
click at [371, 19] on button "Search" at bounding box center [364, 18] width 37 height 21
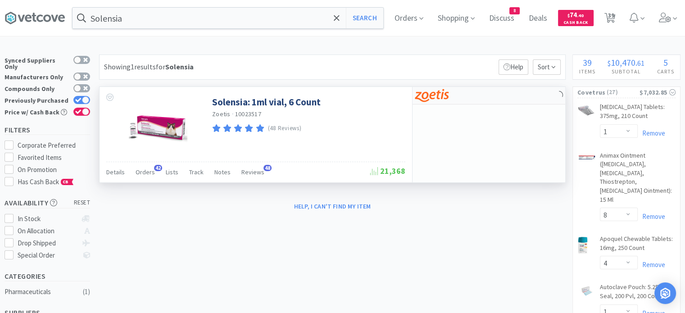
click at [490, 104] on div at bounding box center [488, 96] width 153 height 18
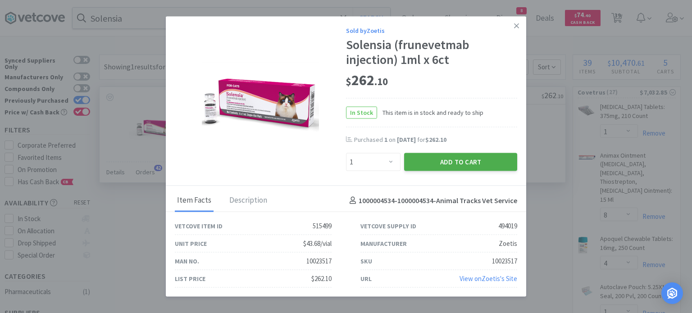
click at [490, 163] on button "Add to Cart" at bounding box center [460, 162] width 113 height 18
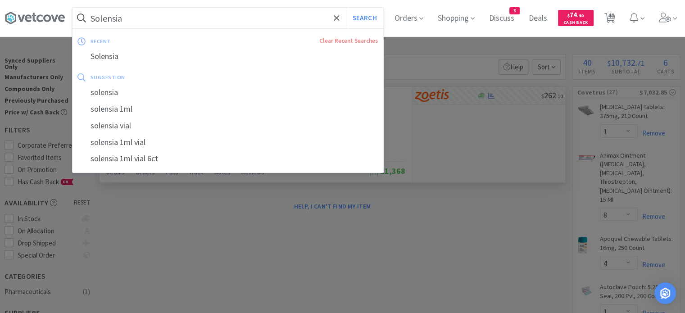
click at [277, 15] on input "Solensia" at bounding box center [227, 18] width 311 height 21
paste input "[MEDICAL_DATA]"
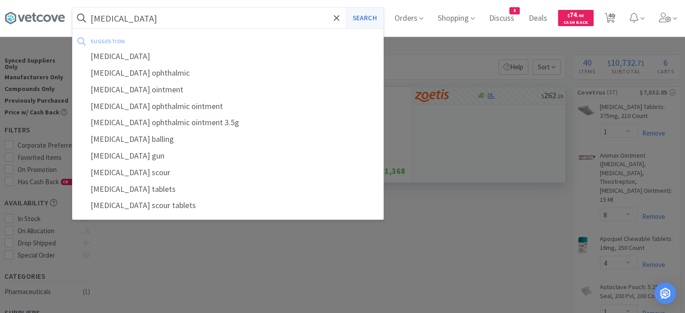
click at [367, 15] on button "Search" at bounding box center [364, 18] width 37 height 21
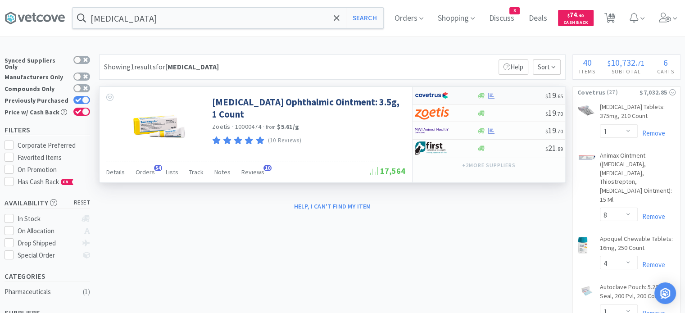
click at [515, 93] on div at bounding box center [510, 95] width 69 height 7
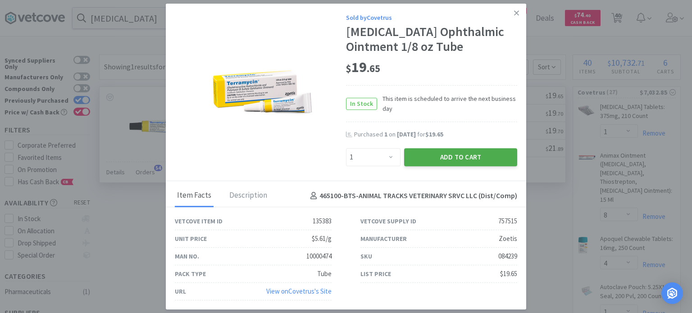
click at [472, 157] on button "Add to Cart" at bounding box center [460, 157] width 113 height 18
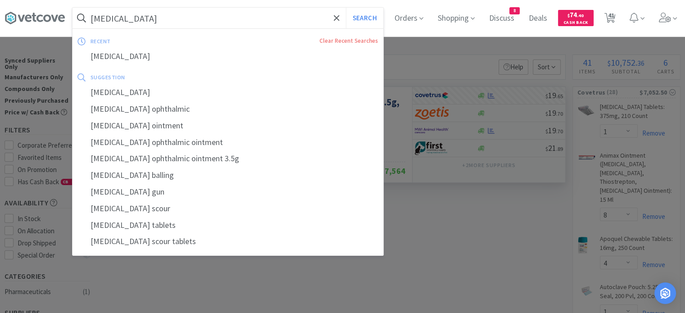
click at [292, 16] on input "[MEDICAL_DATA]" at bounding box center [227, 18] width 311 height 21
paste input "Viralys"
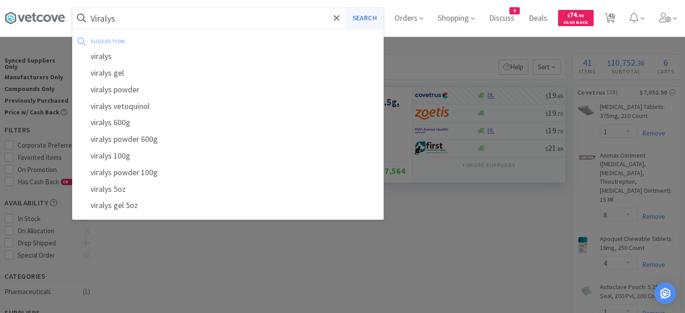
click at [372, 18] on button "Search" at bounding box center [364, 18] width 37 height 21
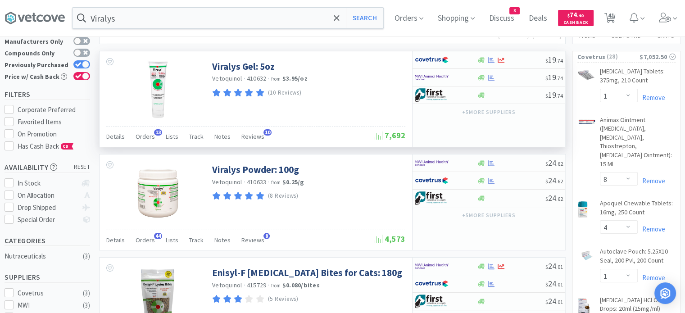
scroll to position [36, 0]
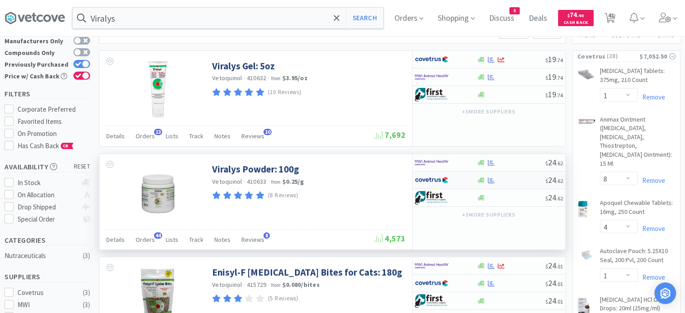
click at [502, 183] on div "$ 24 . 62" at bounding box center [488, 181] width 153 height 18
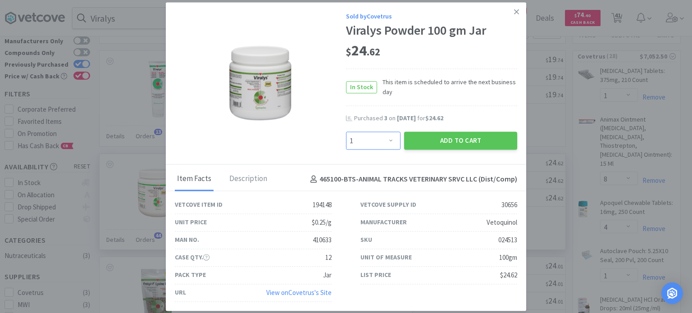
click at [382, 144] on select "Enter Quantity 1 2 3 4 5 6 7 8 9 10 11 12 13 14 15 16 17 18 19 20 Enter Quantity" at bounding box center [373, 141] width 54 height 18
click at [346, 132] on select "Enter Quantity 1 2 3 4 5 6 7 8 9 10 11 12 13 14 15 16 17 18 19 20 Enter Quantity" at bounding box center [373, 141] width 54 height 18
click at [433, 146] on button "Add to Cart" at bounding box center [460, 141] width 113 height 18
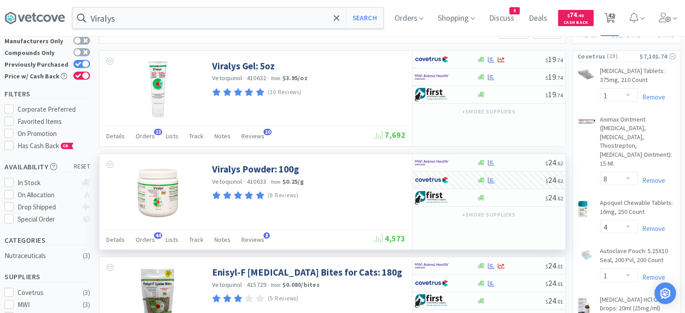
click at [613, 24] on span "42" at bounding box center [610, 18] width 18 height 36
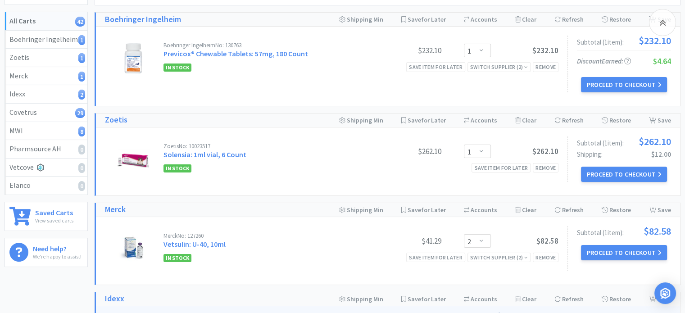
scroll to position [107, 0]
